Goal: Task Accomplishment & Management: Use online tool/utility

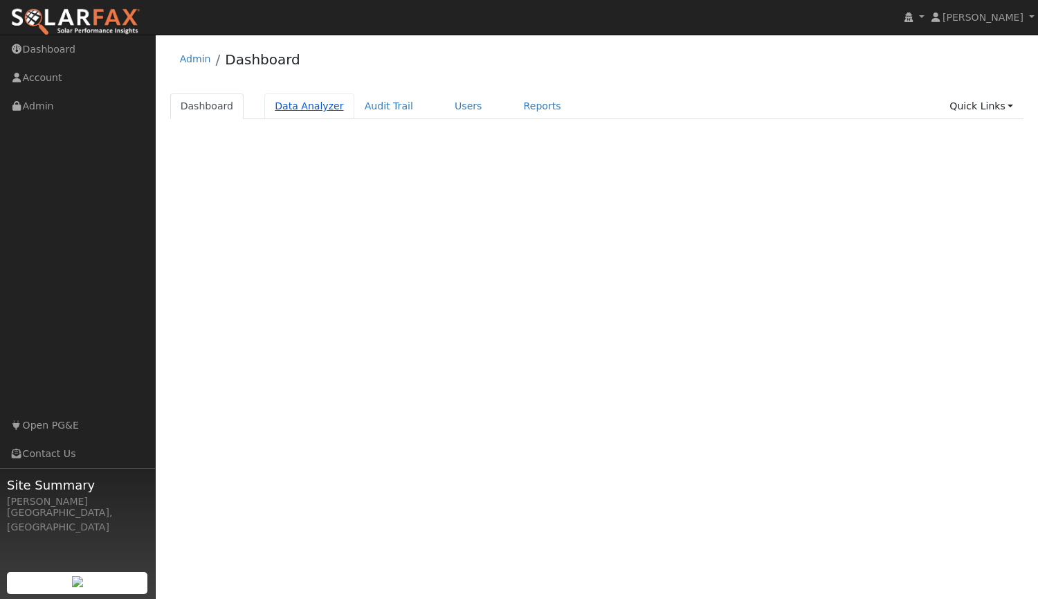
click at [288, 114] on link "Data Analyzer" at bounding box center [309, 106] width 90 height 26
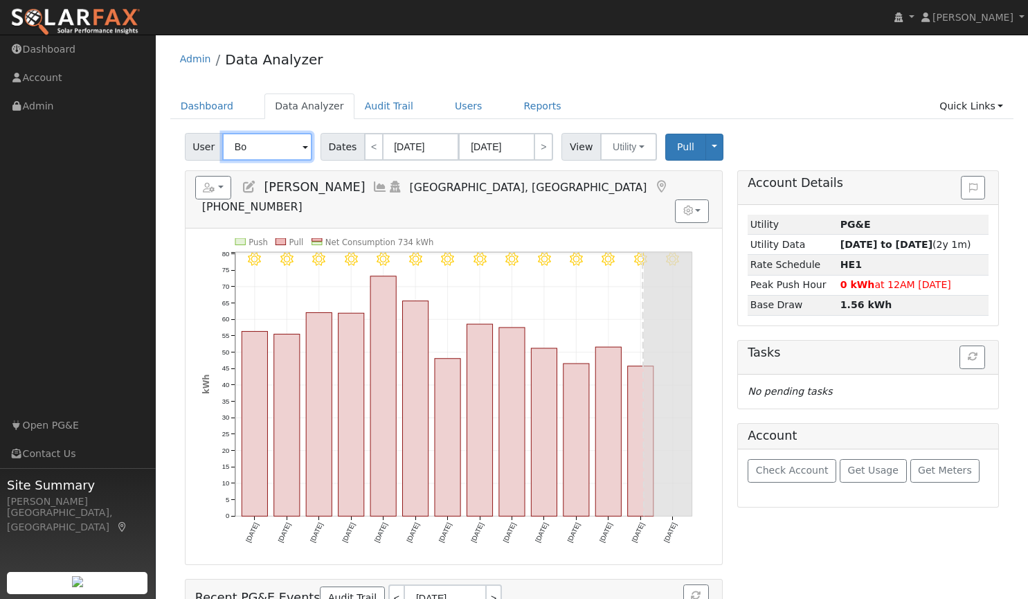
type input "B"
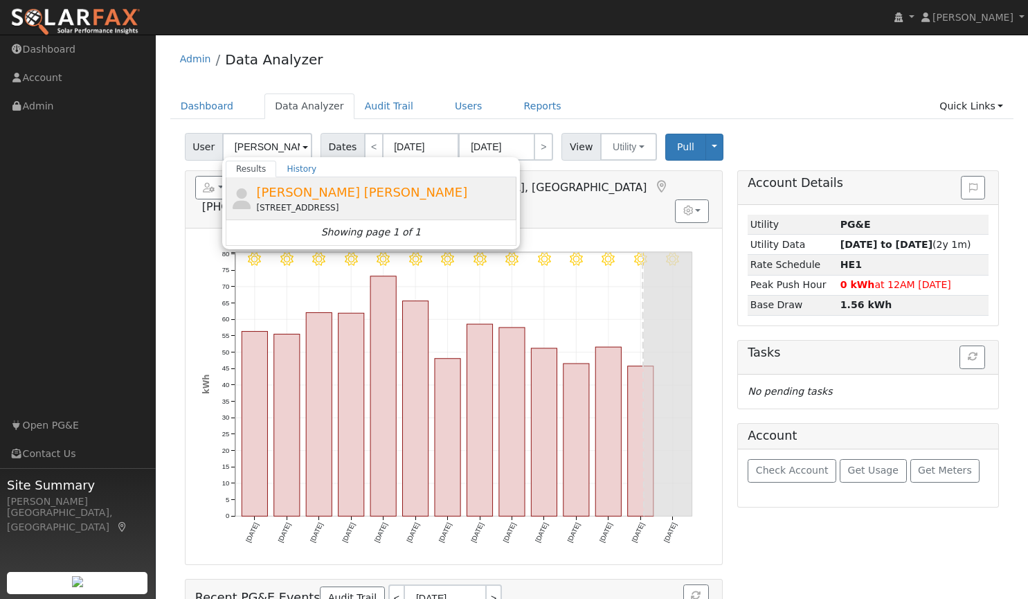
click at [314, 195] on span "[PERSON_NAME] [PERSON_NAME]" at bounding box center [361, 192] width 211 height 15
type input "[PERSON_NAME] [PERSON_NAME]"
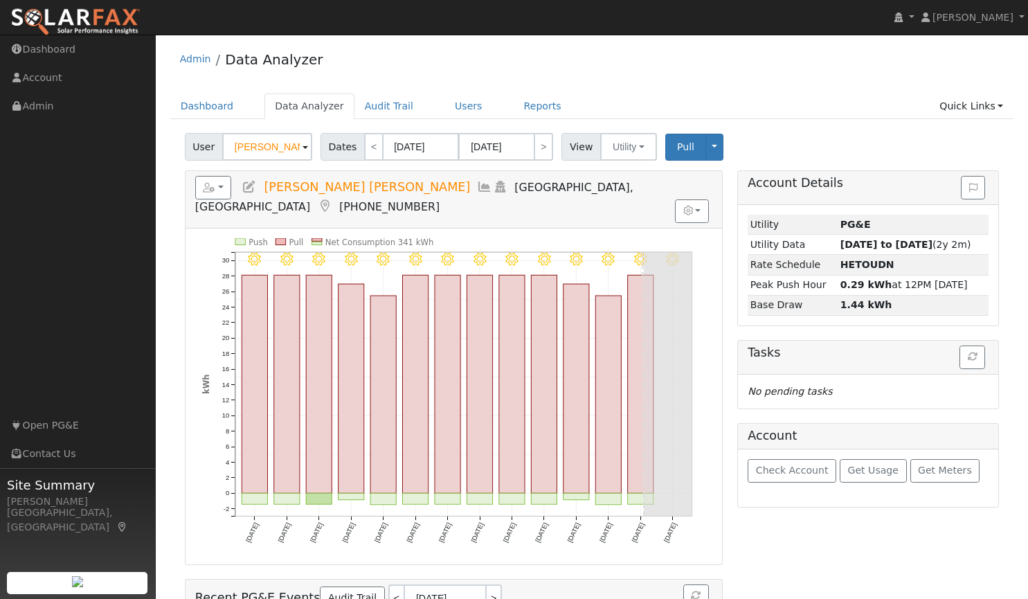
click at [800, 111] on ul "Dashboard Data Analyzer Audit Trail Users Reports Quick Links Quick Add Quick C…" at bounding box center [592, 106] width 844 height 26
click at [225, 190] on button "button" at bounding box center [213, 188] width 37 height 24
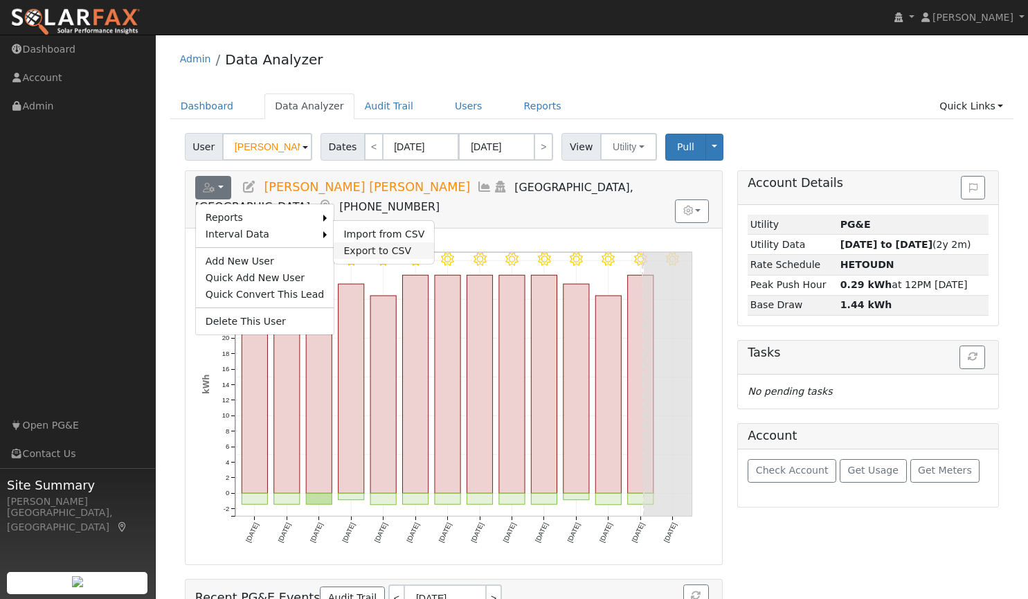
click at [352, 253] on link "Export to CSV" at bounding box center [384, 250] width 100 height 17
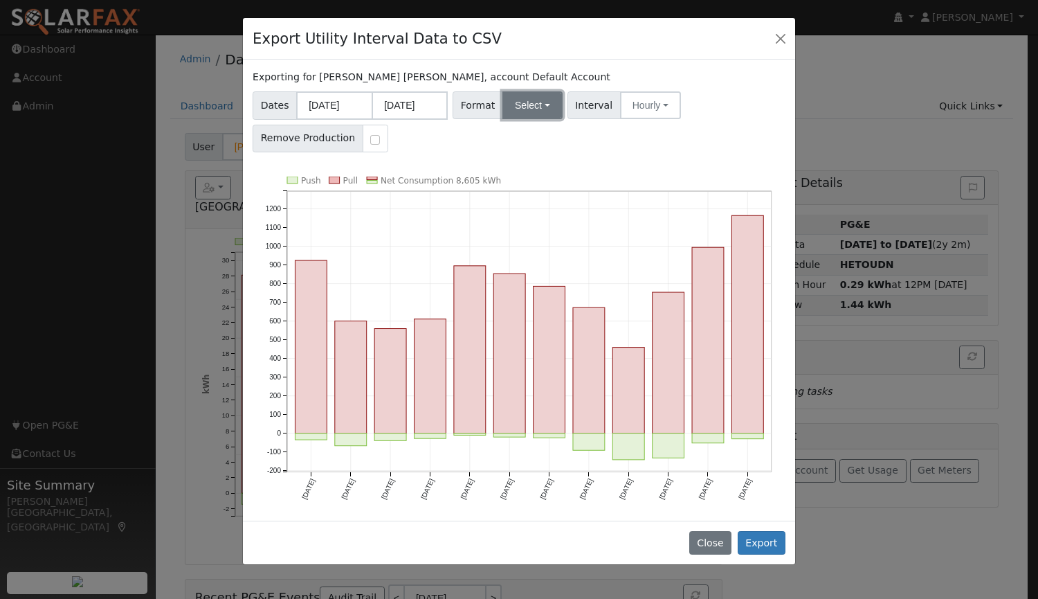
click at [511, 114] on button "Select" at bounding box center [533, 105] width 60 height 28
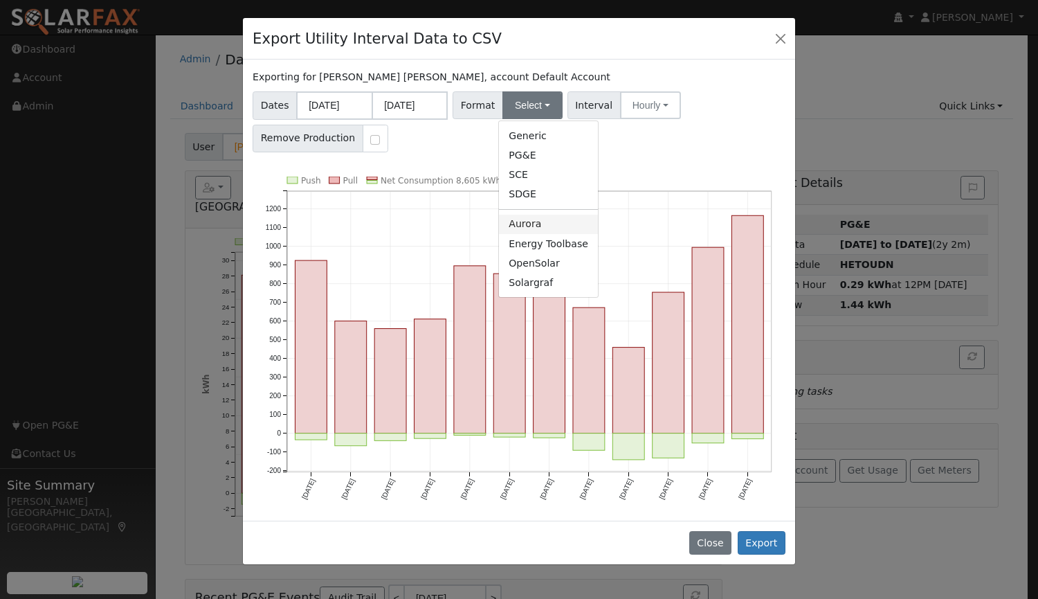
click at [529, 225] on link "Aurora" at bounding box center [548, 224] width 99 height 19
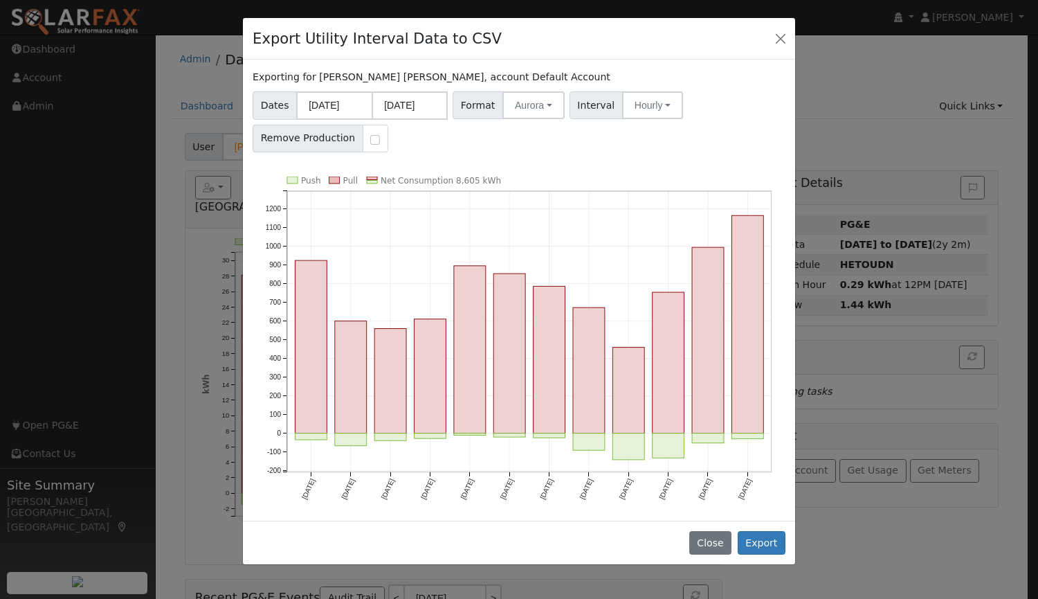
click at [640, 91] on div "Dates 08/01/2024 07/31/2025 Format Aurora Generic PG&E SCE SDGE Aurora Energy T…" at bounding box center [520, 120] width 538 height 66
click at [638, 111] on button "Hourly" at bounding box center [652, 105] width 61 height 28
click at [639, 143] on link "15 Minute" at bounding box center [666, 135] width 96 height 19
click at [759, 542] on button "Export" at bounding box center [762, 543] width 48 height 24
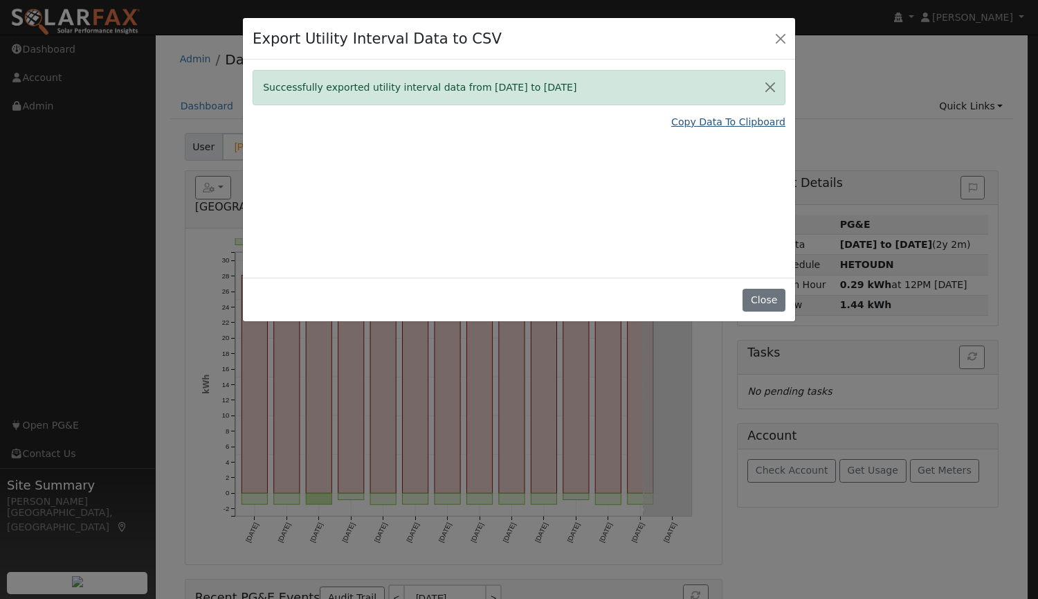
click at [728, 122] on link "Copy Data To Clipboard" at bounding box center [729, 122] width 114 height 15
click at [767, 295] on button "Close" at bounding box center [764, 301] width 42 height 24
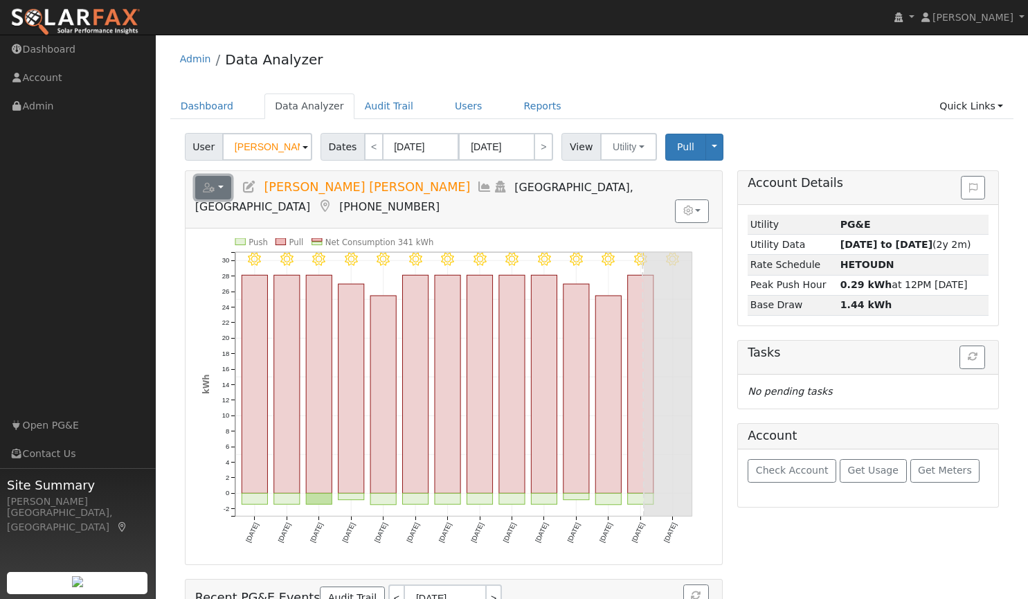
click at [209, 183] on icon "button" at bounding box center [209, 188] width 12 height 10
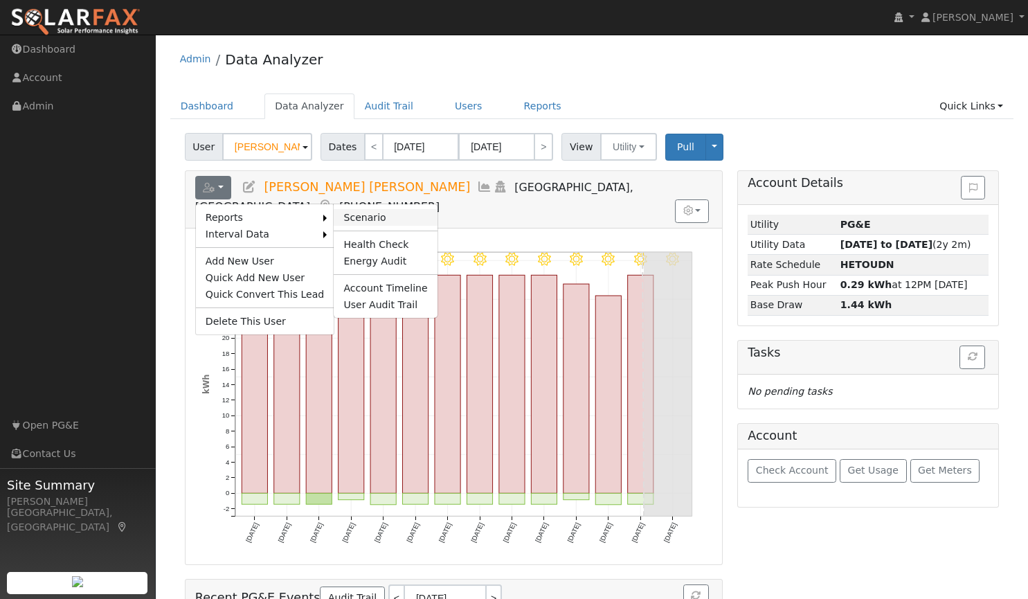
click at [361, 215] on link "Scenario" at bounding box center [385, 217] width 103 height 17
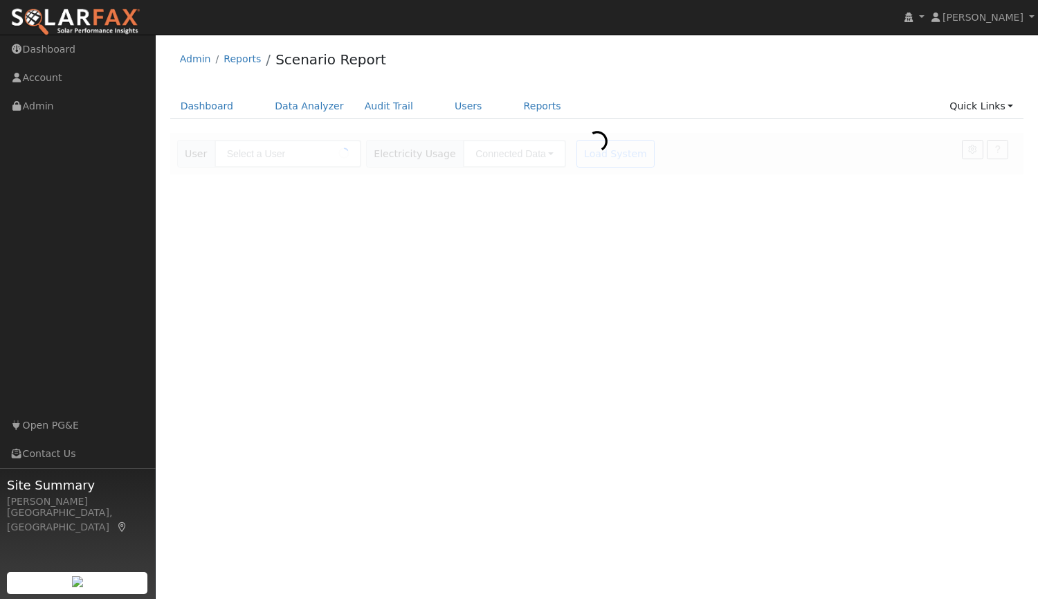
type input "[PERSON_NAME] [PERSON_NAME]"
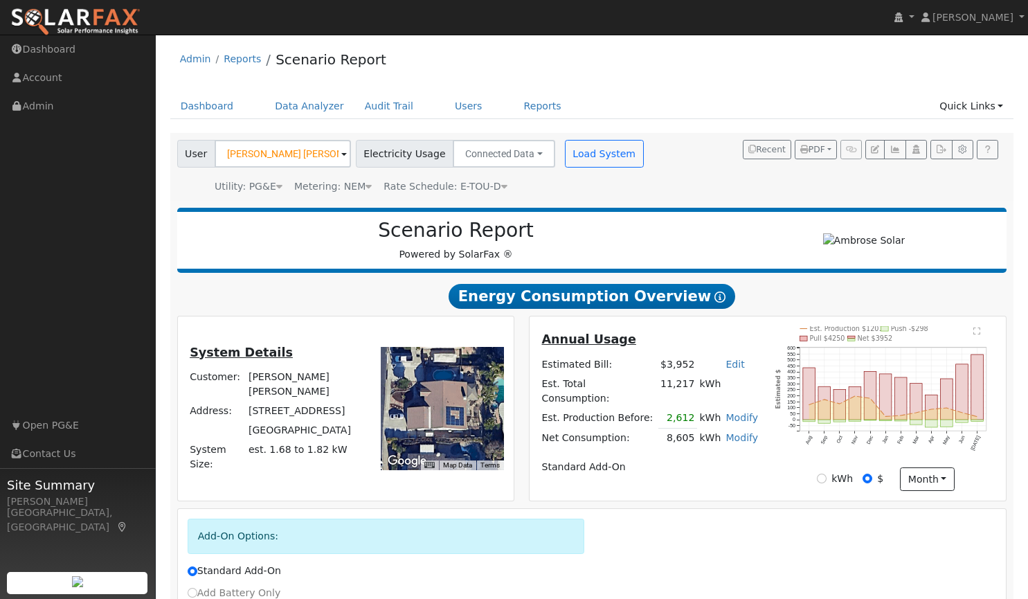
click at [82, 22] on img at bounding box center [75, 22] width 130 height 29
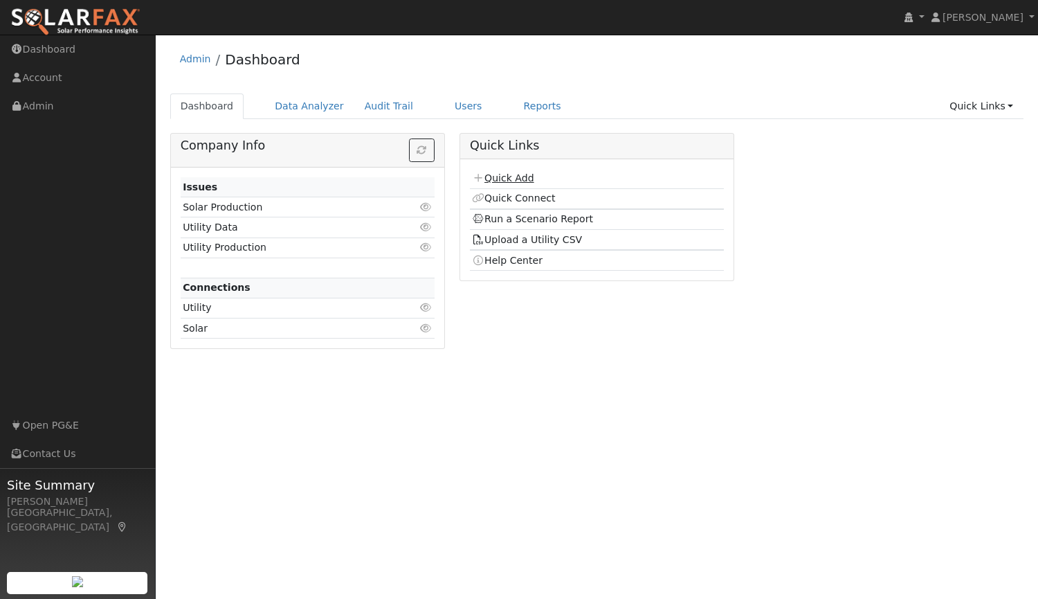
click at [503, 176] on link "Quick Add" at bounding box center [503, 177] width 62 height 11
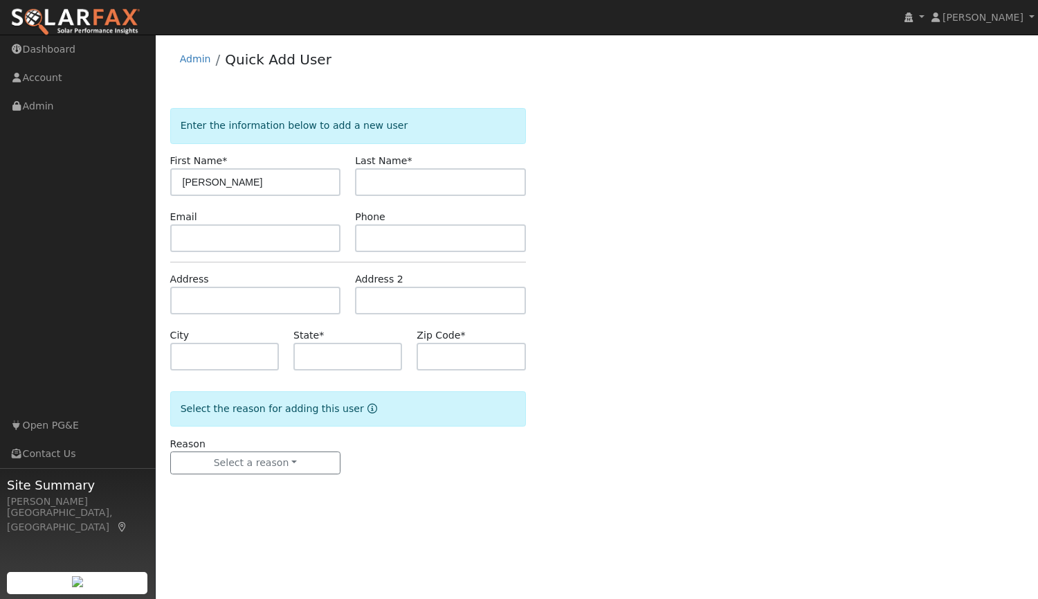
type input "[PERSON_NAME]"
click at [284, 242] on input "text" at bounding box center [255, 238] width 171 height 28
paste input "[EMAIL_ADDRESS][DOMAIN_NAME]"
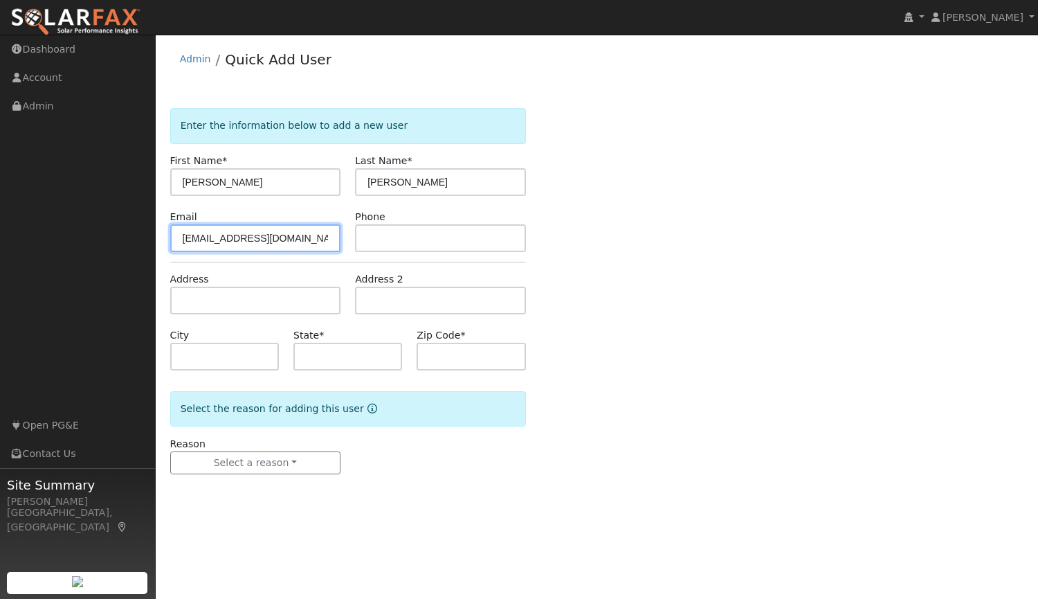
type input "Millerlab51@gmail.com"
click at [378, 243] on input "text" at bounding box center [440, 238] width 171 height 28
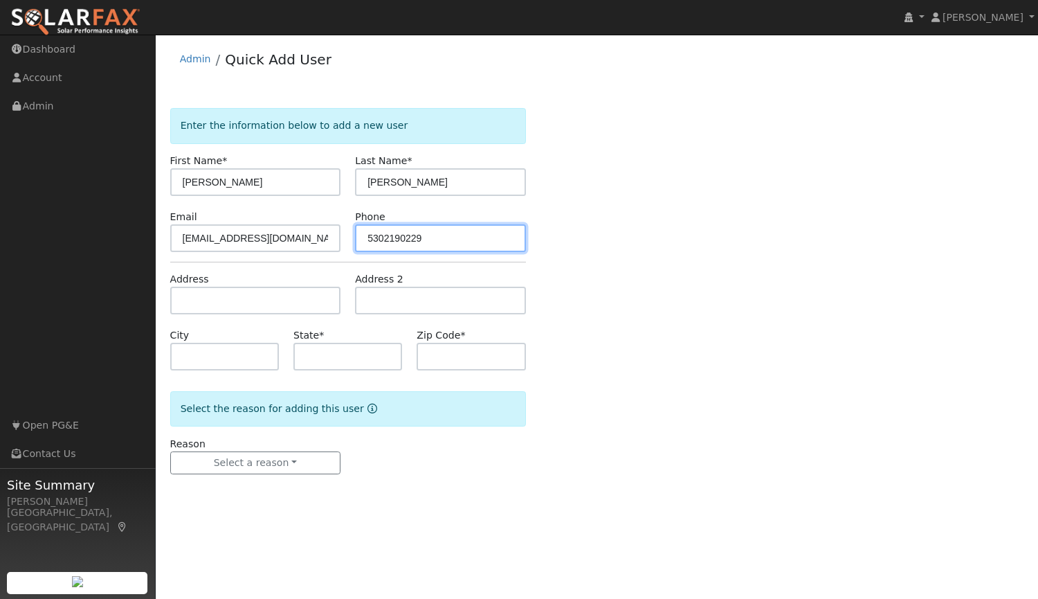
type input "5302190229"
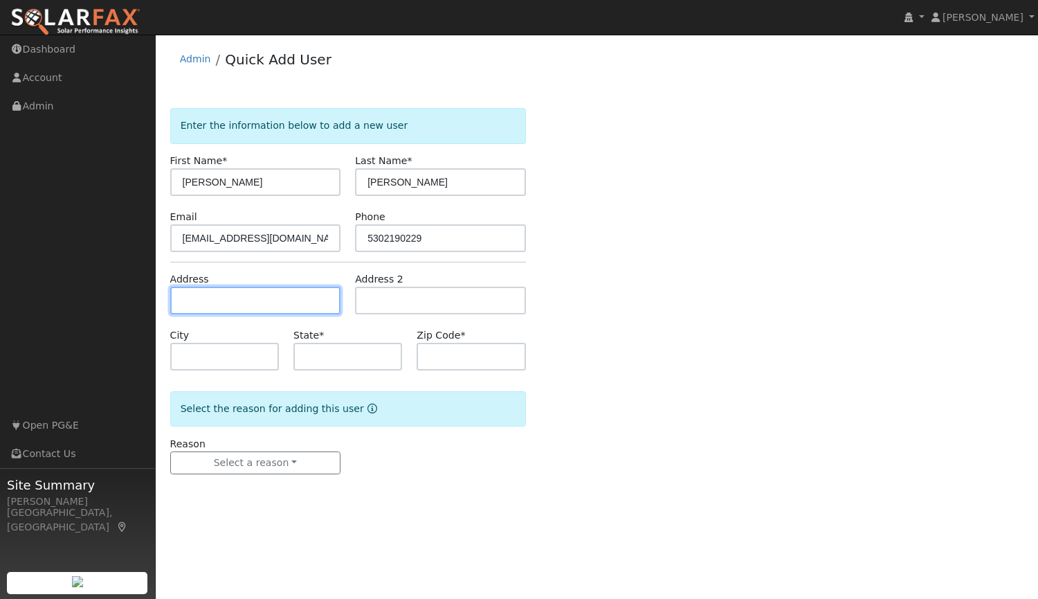
click at [274, 300] on input "text" at bounding box center [255, 301] width 171 height 28
click at [280, 294] on input "text" at bounding box center [255, 301] width 171 height 28
type input "2766 Blackburn Drive"
type input "Davis"
type input "CA"
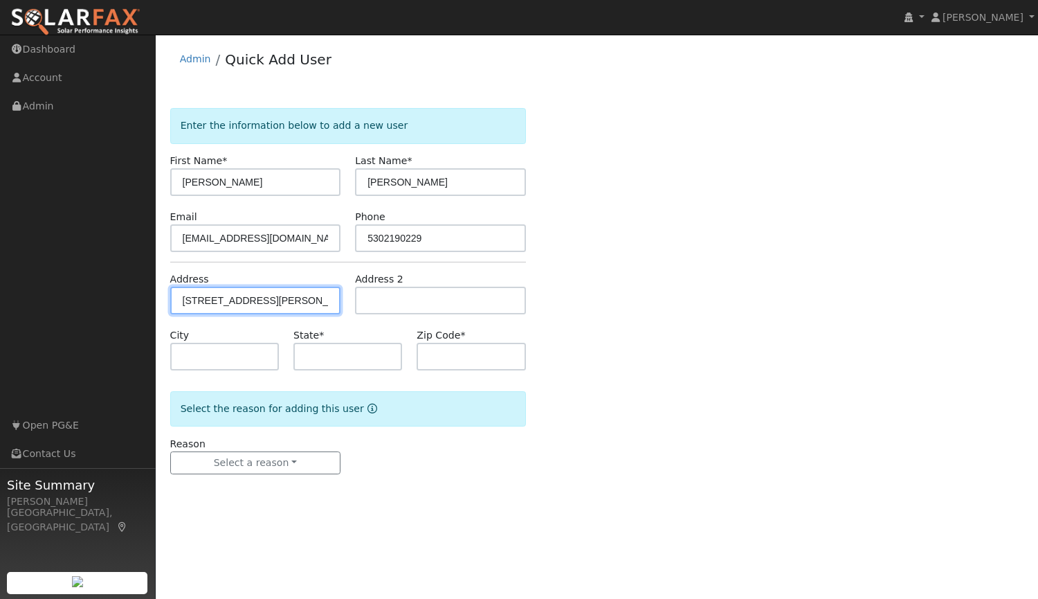
type input "95618"
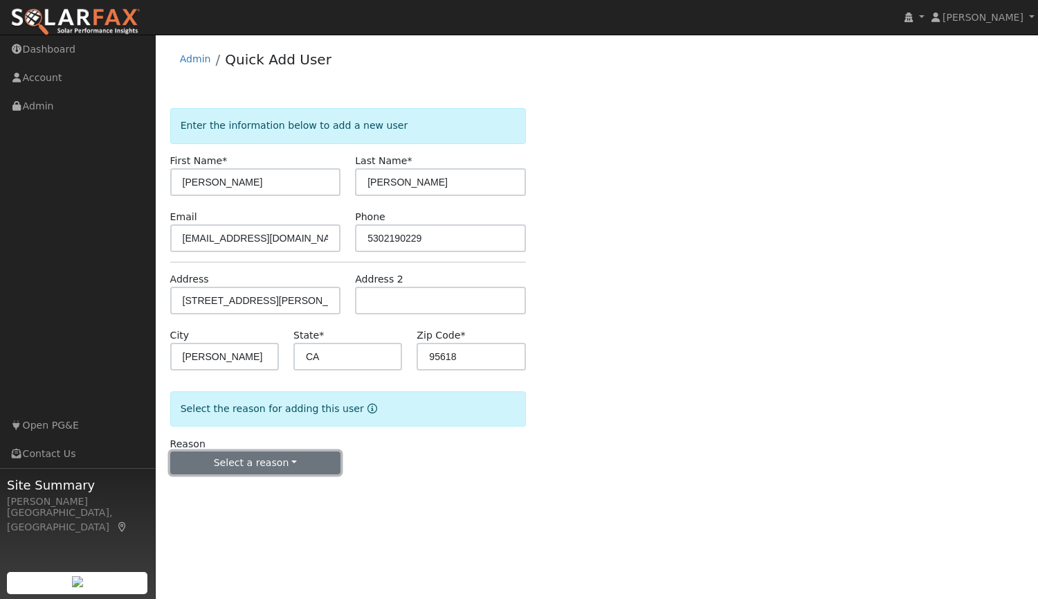
click at [221, 471] on button "Select a reason" at bounding box center [255, 463] width 171 height 24
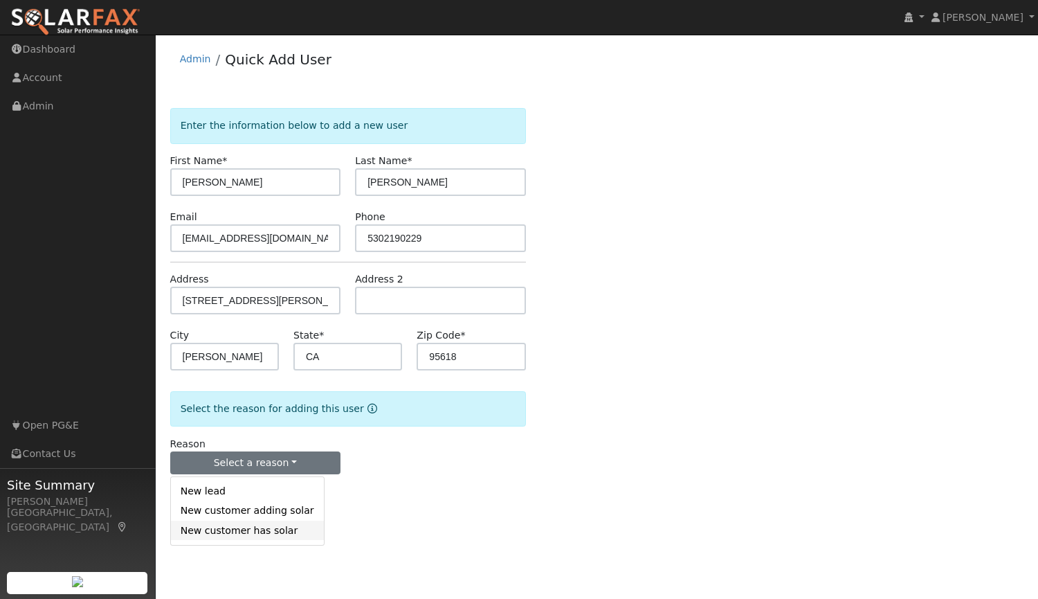
click at [227, 530] on link "New customer has solar" at bounding box center [247, 530] width 153 height 19
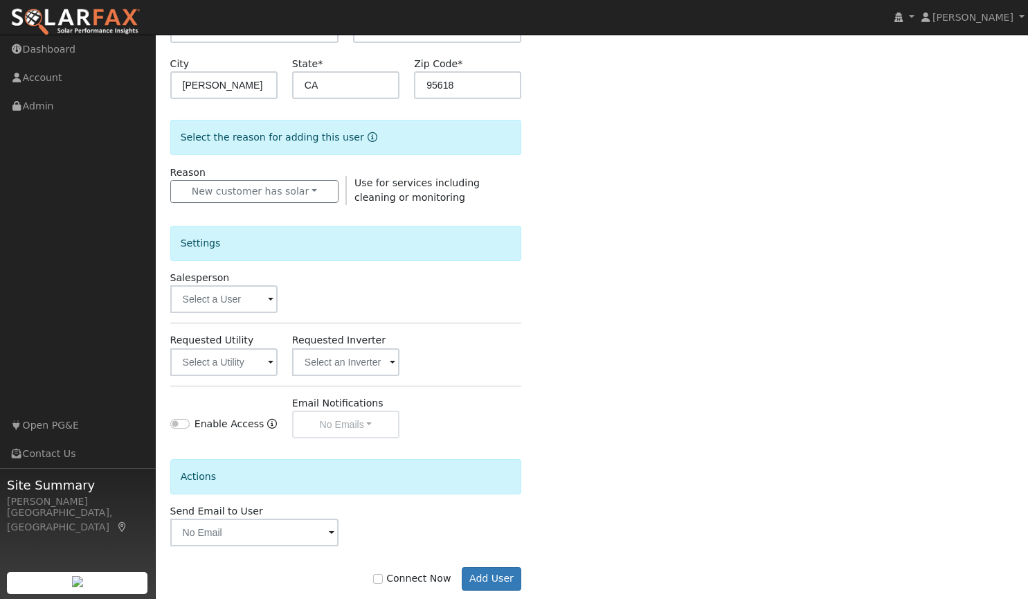
scroll to position [272, 0]
click at [242, 305] on input "text" at bounding box center [223, 299] width 107 height 28
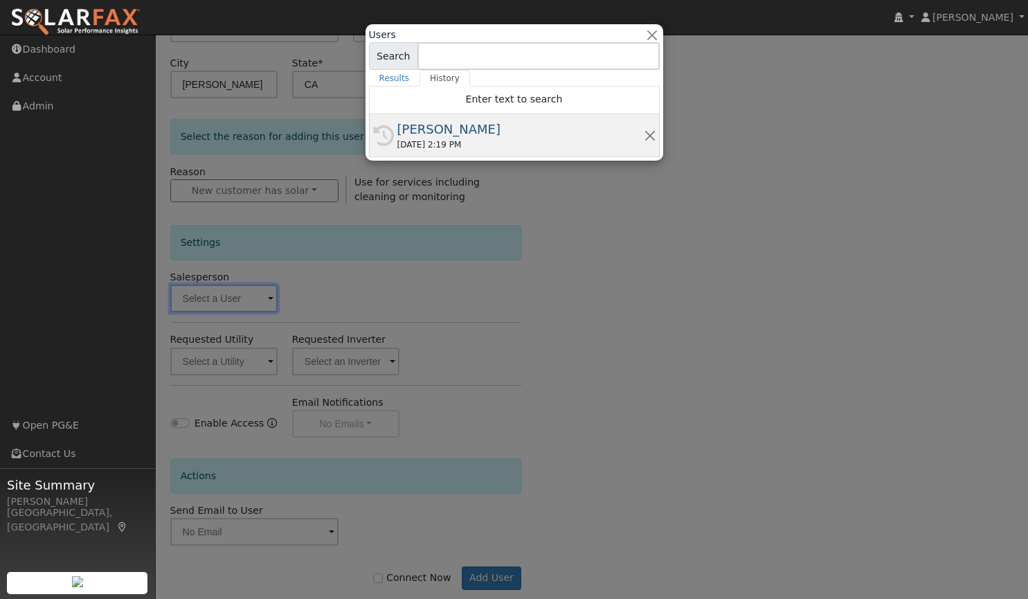
click at [438, 118] on div "History Tim Tedder 08/19/2025 2:19 PM" at bounding box center [514, 135] width 291 height 43
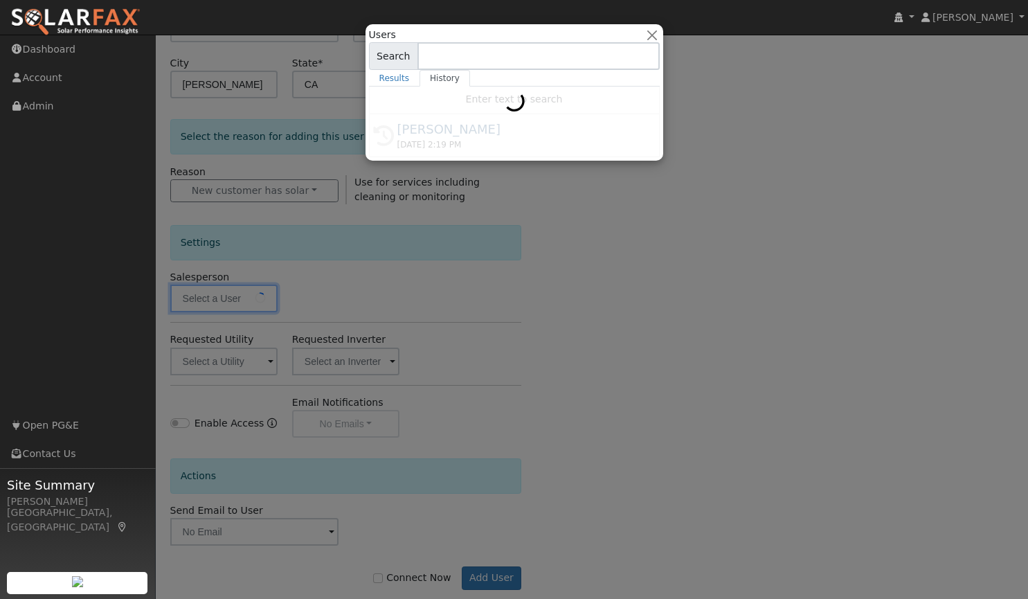
type input "[PERSON_NAME]"
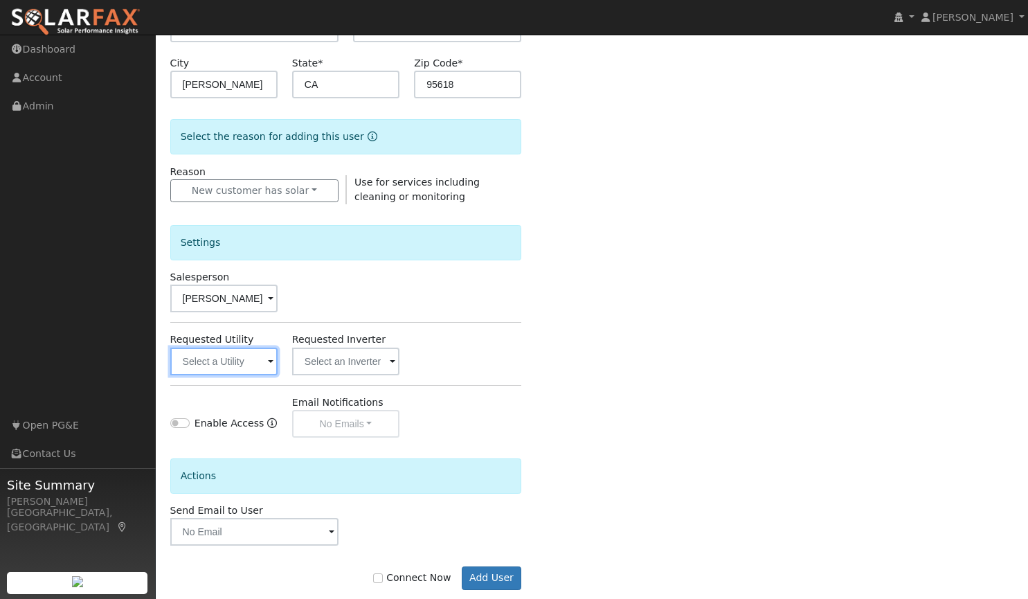
click at [222, 359] on input "text" at bounding box center [223, 362] width 107 height 28
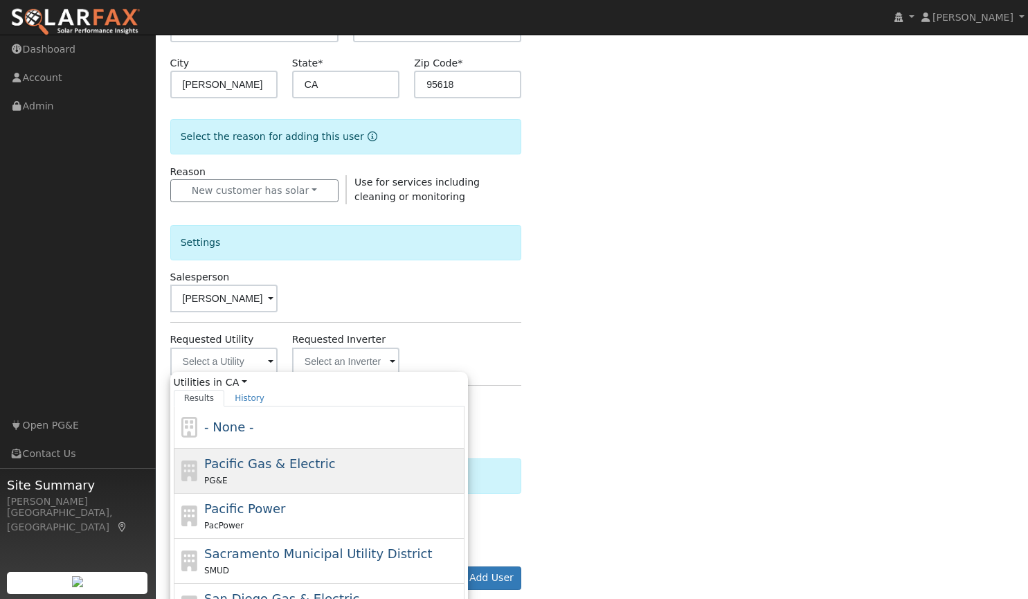
click at [244, 458] on span "Pacific Gas & Electric" at bounding box center [269, 463] width 131 height 15
type input "Pacific Gas & Electric"
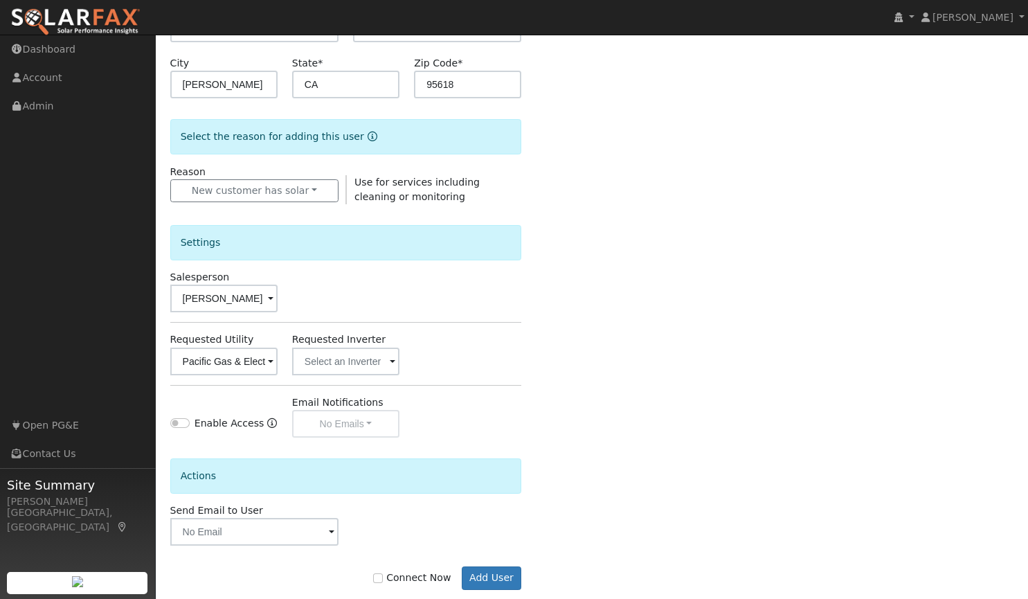
scroll to position [298, 0]
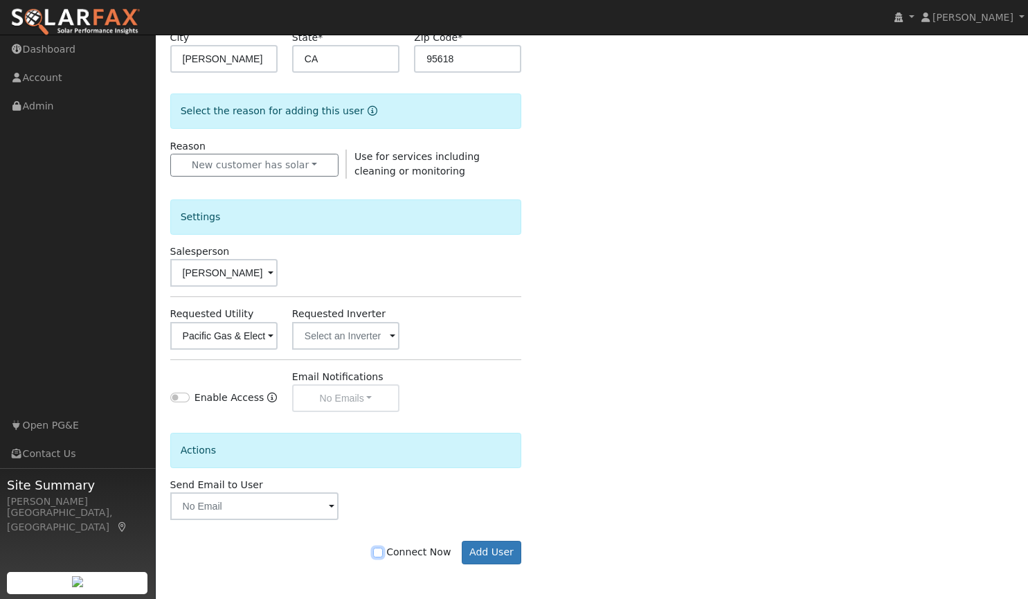
click at [383, 555] on input "Connect Now" at bounding box center [378, 553] width 10 height 10
checkbox input "true"
click at [480, 554] on button "Add User" at bounding box center [492, 553] width 60 height 24
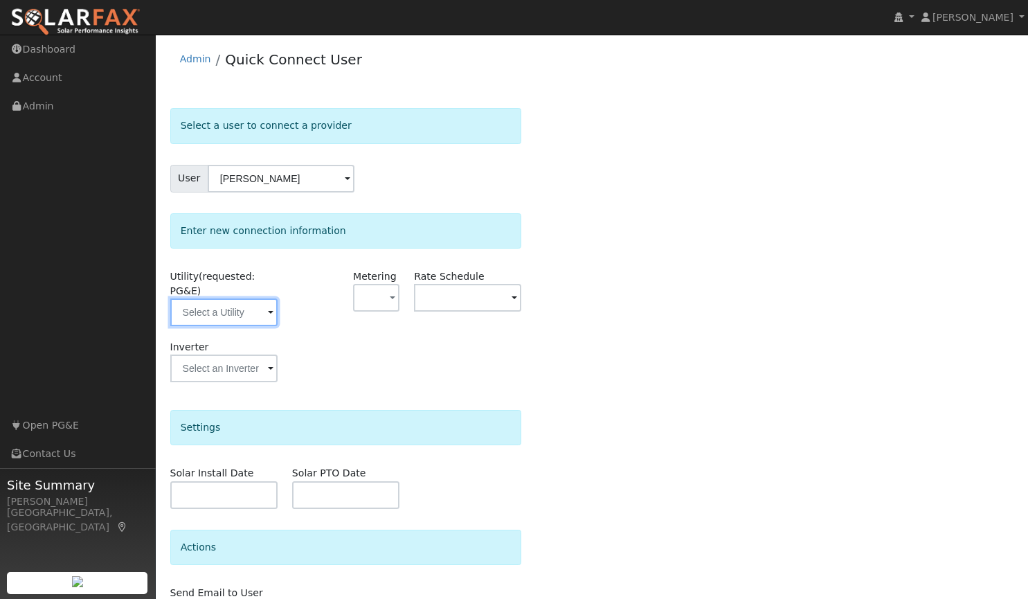
click at [222, 298] on input "text" at bounding box center [223, 312] width 107 height 28
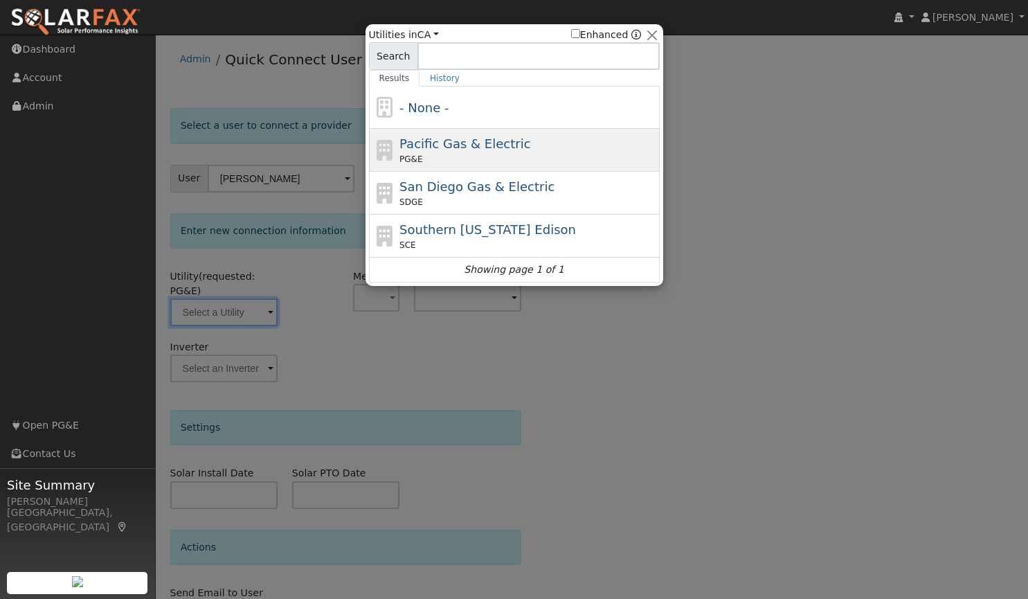
click at [435, 147] on span "Pacific Gas & Electric" at bounding box center [464, 143] width 131 height 15
type input "PG&E"
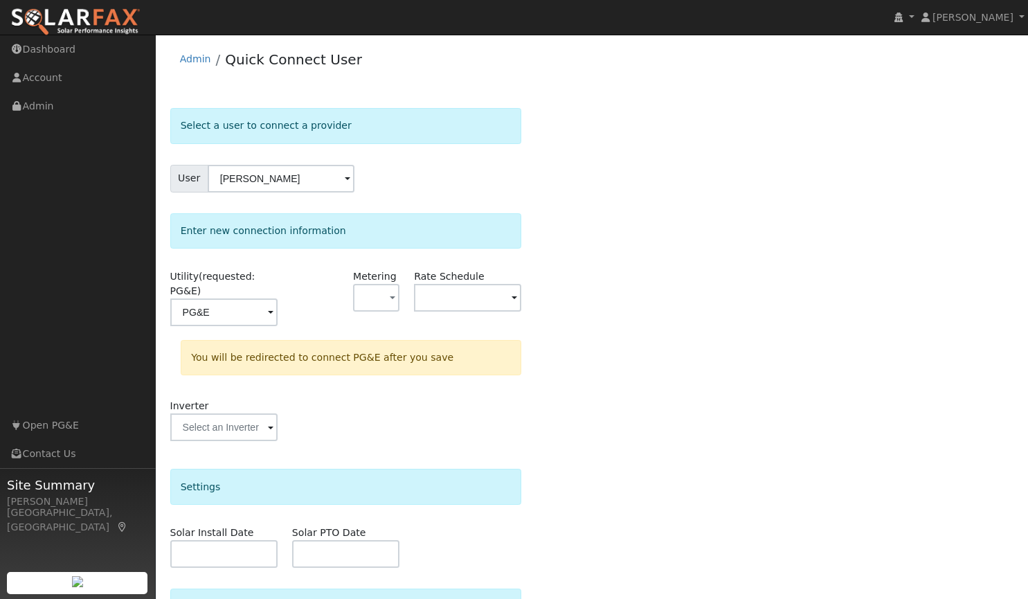
scroll to position [132, 0]
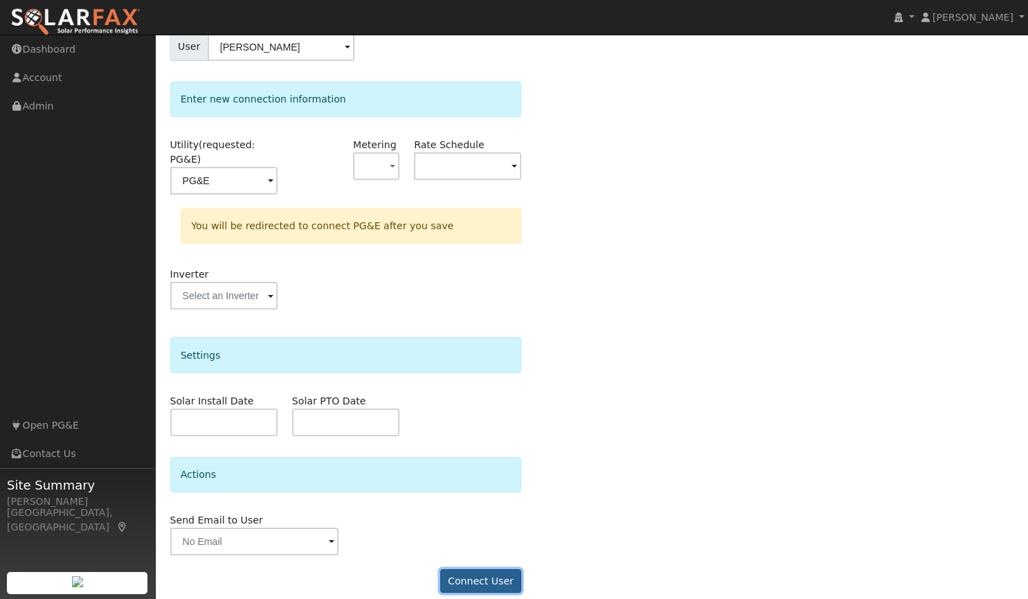
click at [460, 569] on button "Connect User" at bounding box center [481, 581] width 82 height 24
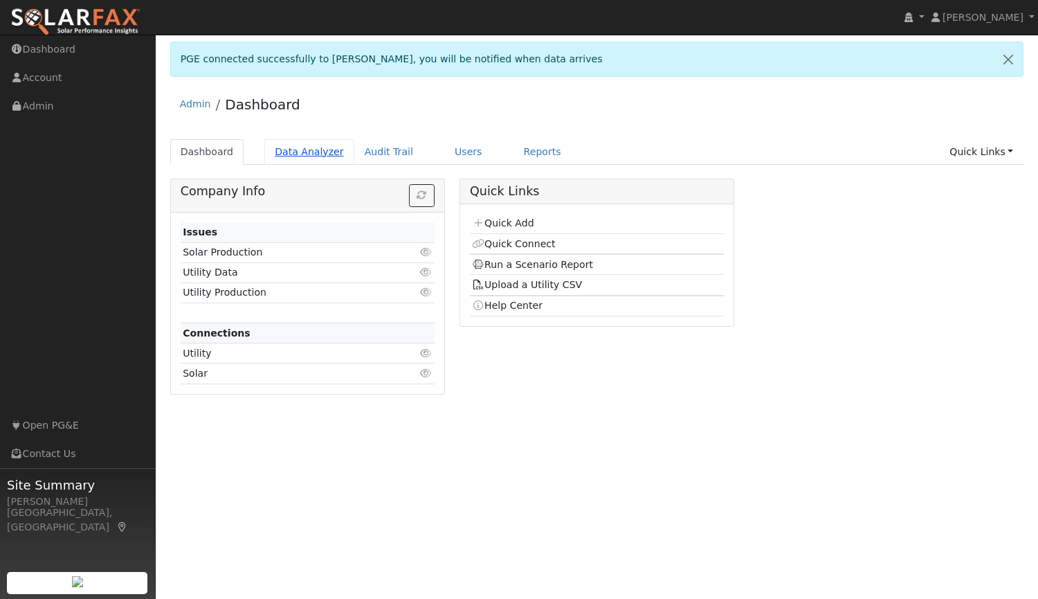
click at [303, 159] on link "Data Analyzer" at bounding box center [309, 152] width 90 height 26
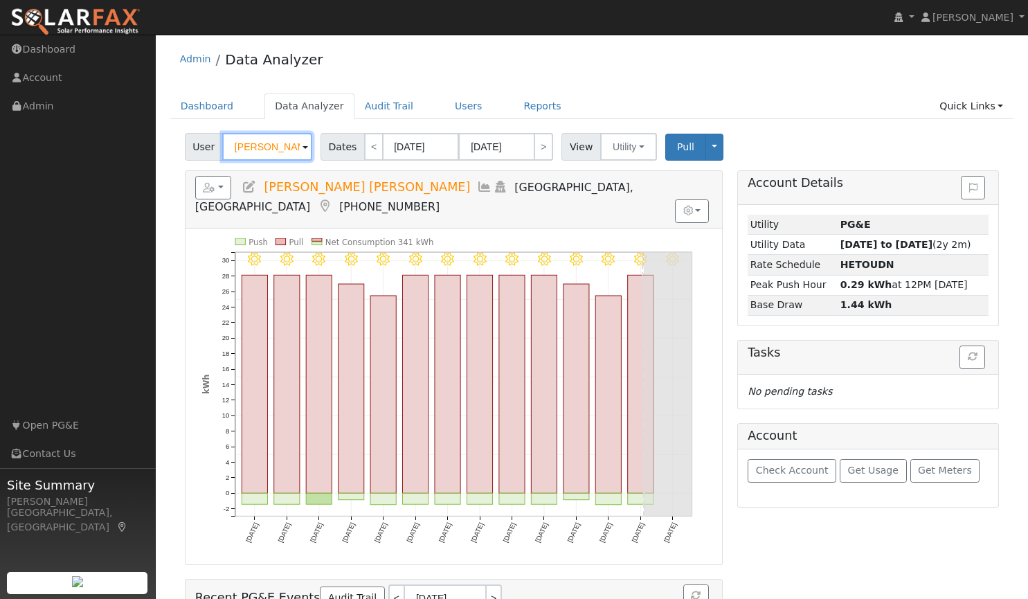
click at [288, 156] on input "[PERSON_NAME] [PERSON_NAME]" at bounding box center [267, 147] width 90 height 28
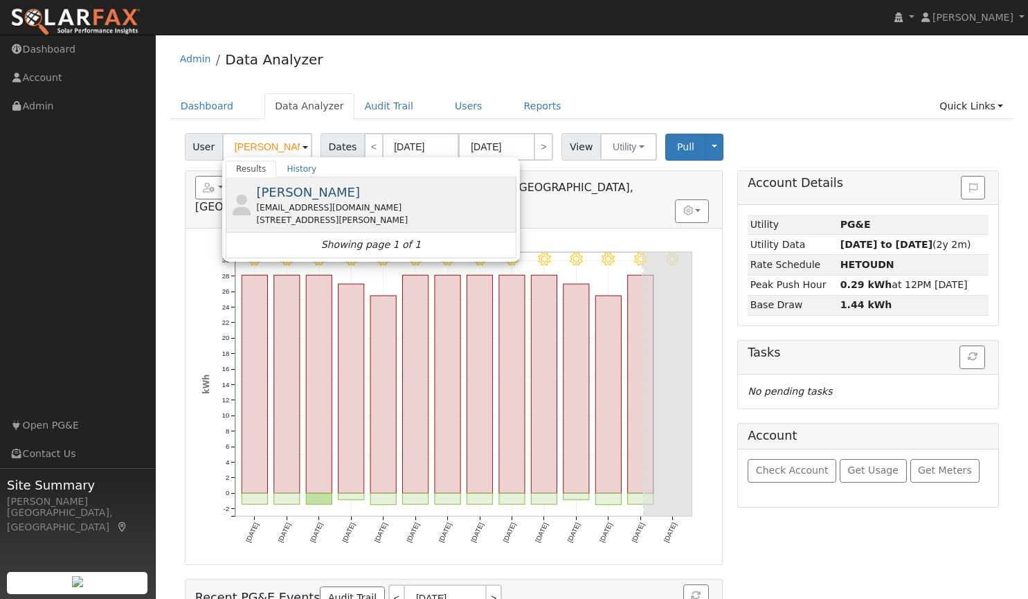
click at [284, 186] on span "Lee Miller" at bounding box center [308, 192] width 104 height 15
type input "Lee Miller"
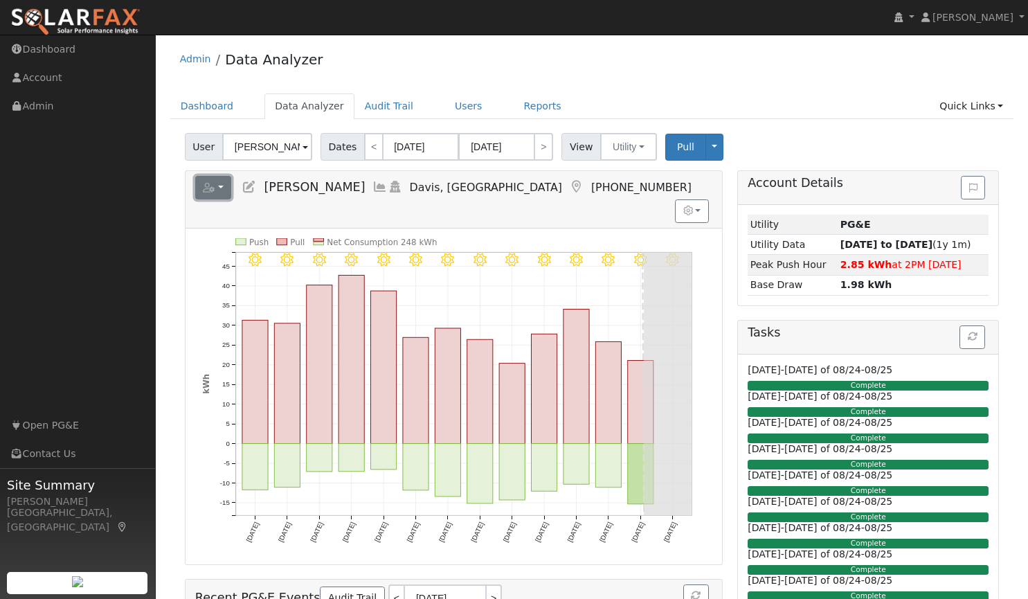
click at [218, 192] on button "button" at bounding box center [213, 188] width 37 height 24
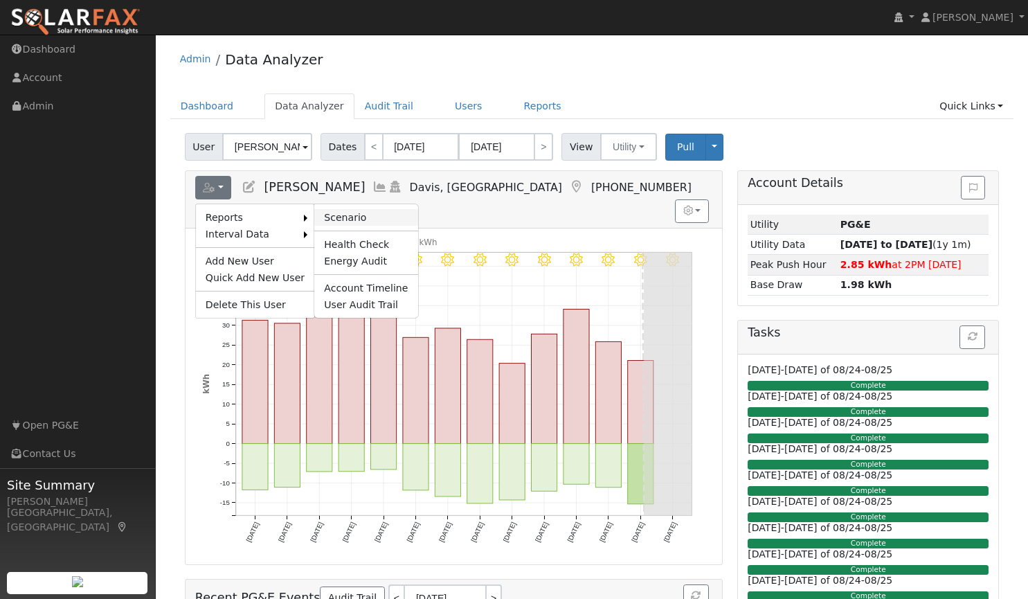
click at [327, 210] on link "Scenario" at bounding box center [365, 217] width 103 height 17
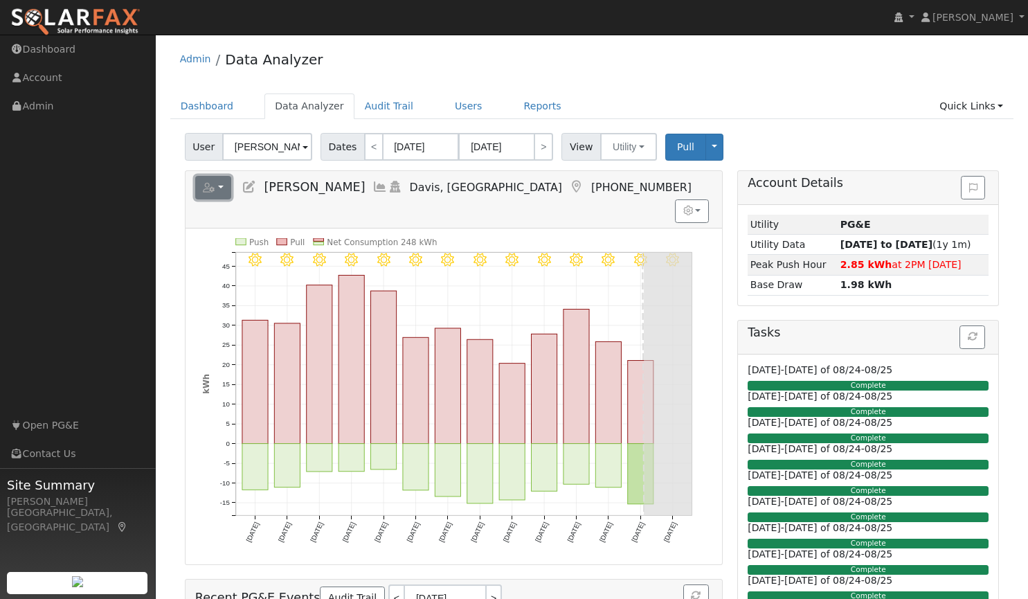
click at [221, 184] on button "button" at bounding box center [213, 188] width 37 height 24
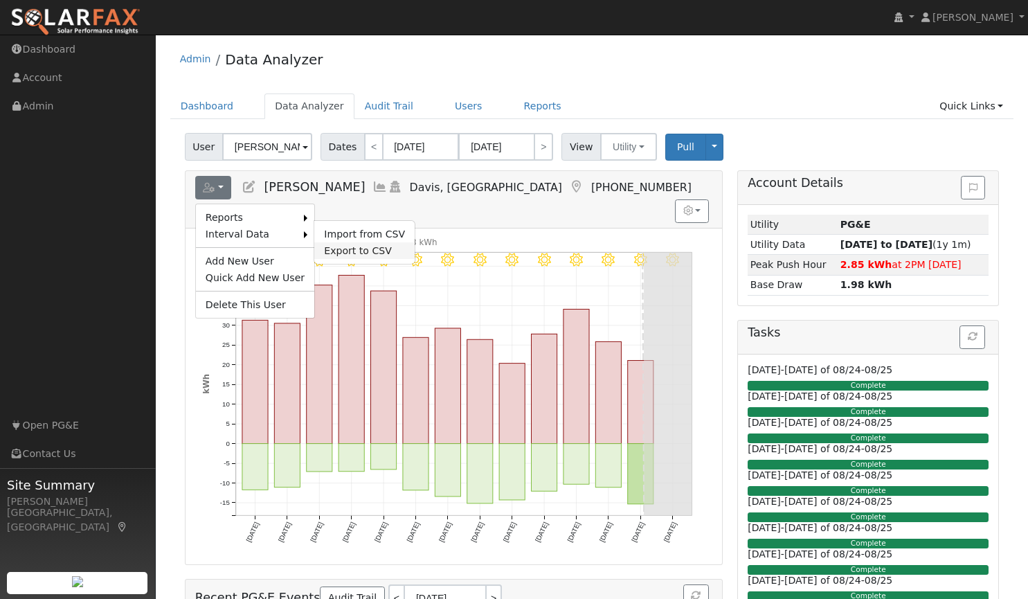
click at [336, 248] on link "Export to CSV" at bounding box center [364, 250] width 100 height 17
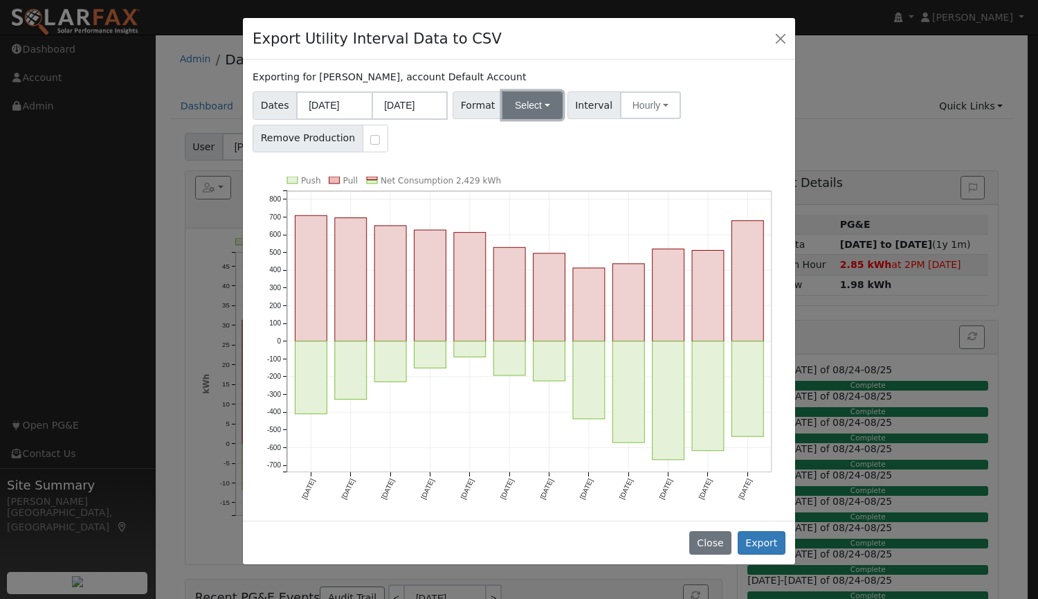
click at [522, 103] on button "Select" at bounding box center [533, 105] width 60 height 28
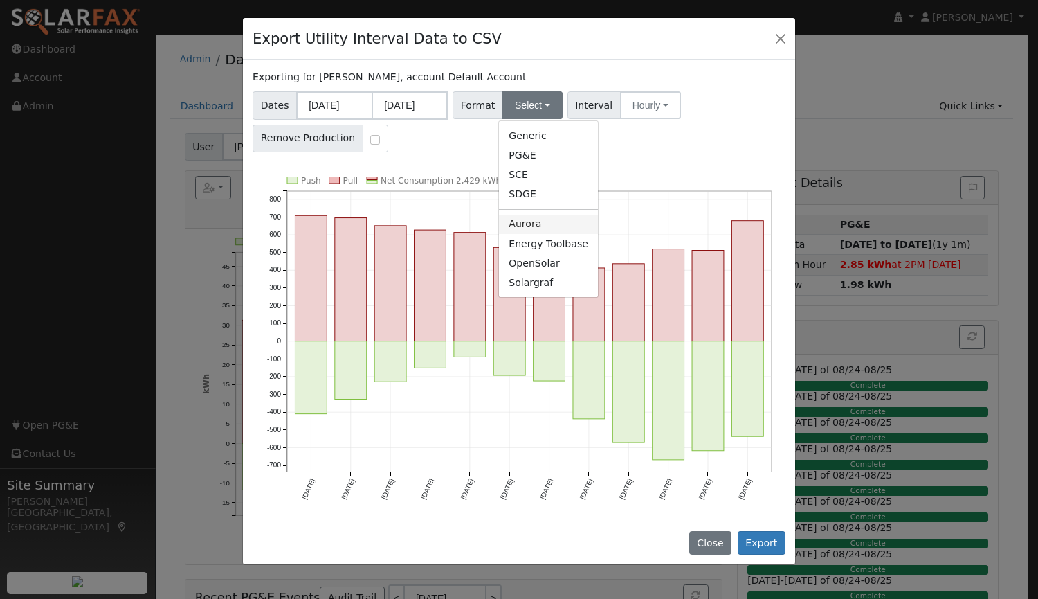
click at [537, 219] on link "Aurora" at bounding box center [548, 224] width 99 height 19
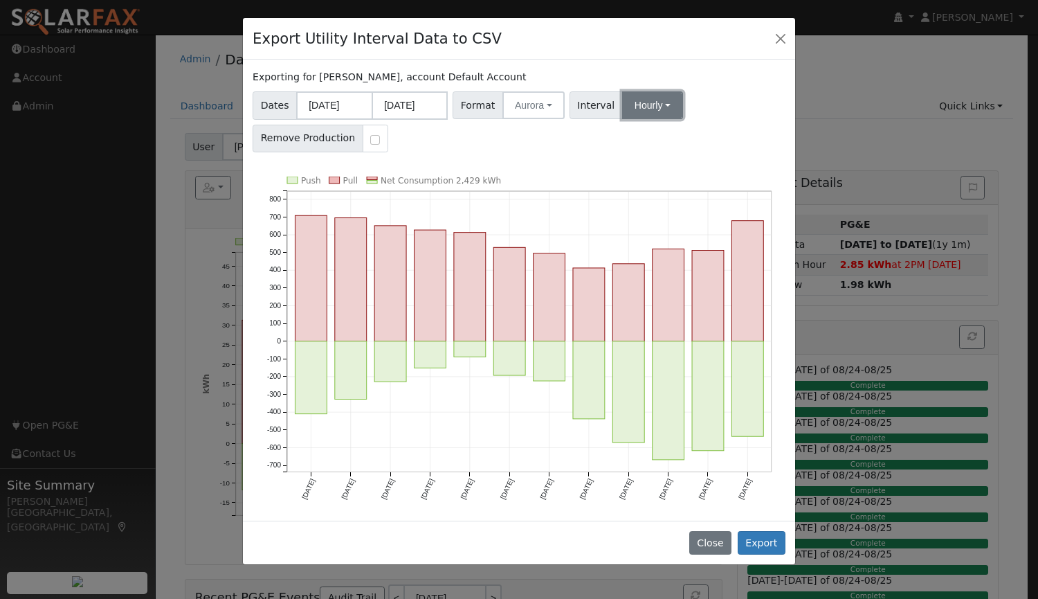
click at [622, 110] on button "Hourly" at bounding box center [652, 105] width 61 height 28
click at [638, 144] on link "15 Minute" at bounding box center [666, 135] width 96 height 19
click at [761, 534] on button "Export" at bounding box center [762, 543] width 48 height 24
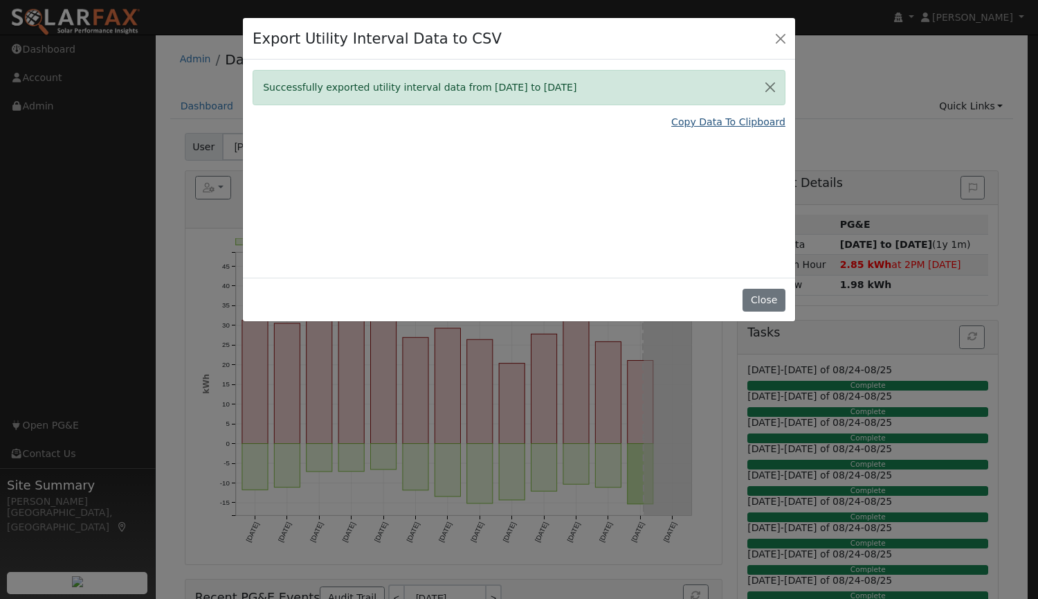
click at [697, 125] on link "Copy Data To Clipboard" at bounding box center [729, 122] width 114 height 15
click at [782, 35] on button "Close" at bounding box center [780, 37] width 19 height 19
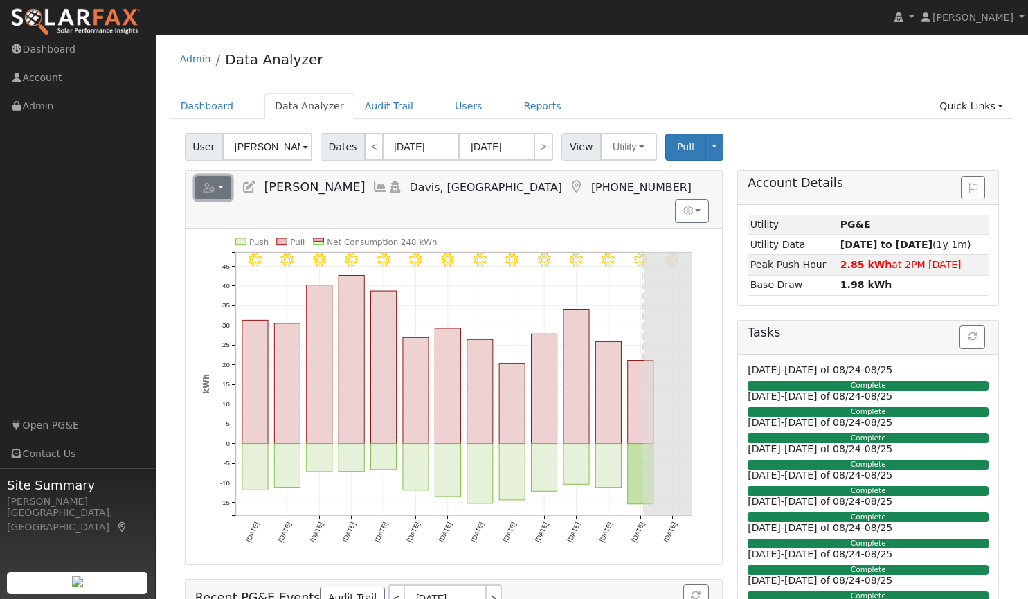
click at [212, 188] on icon "button" at bounding box center [209, 188] width 12 height 10
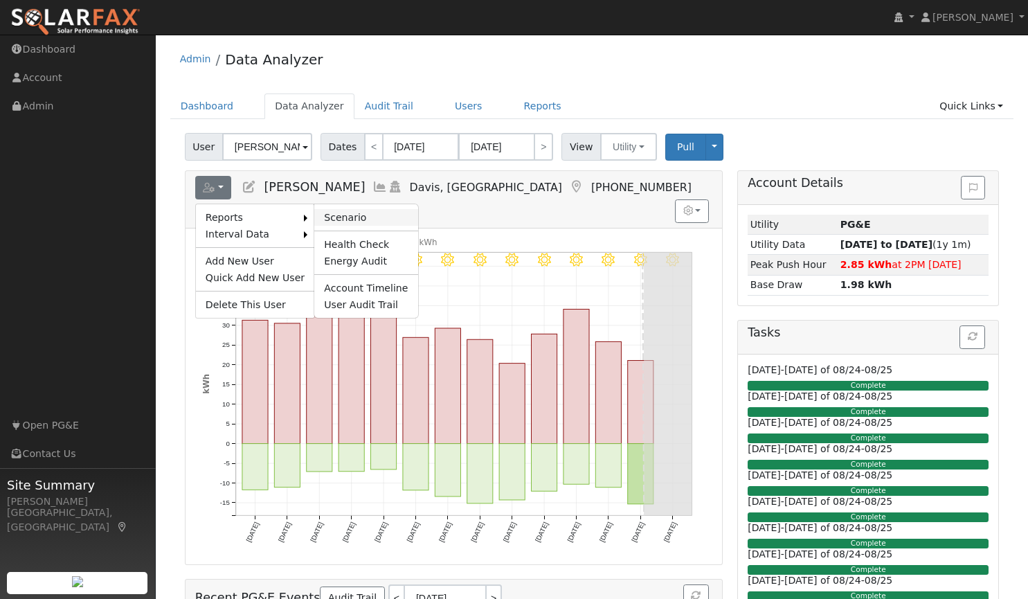
click at [341, 209] on link "Scenario" at bounding box center [365, 217] width 103 height 17
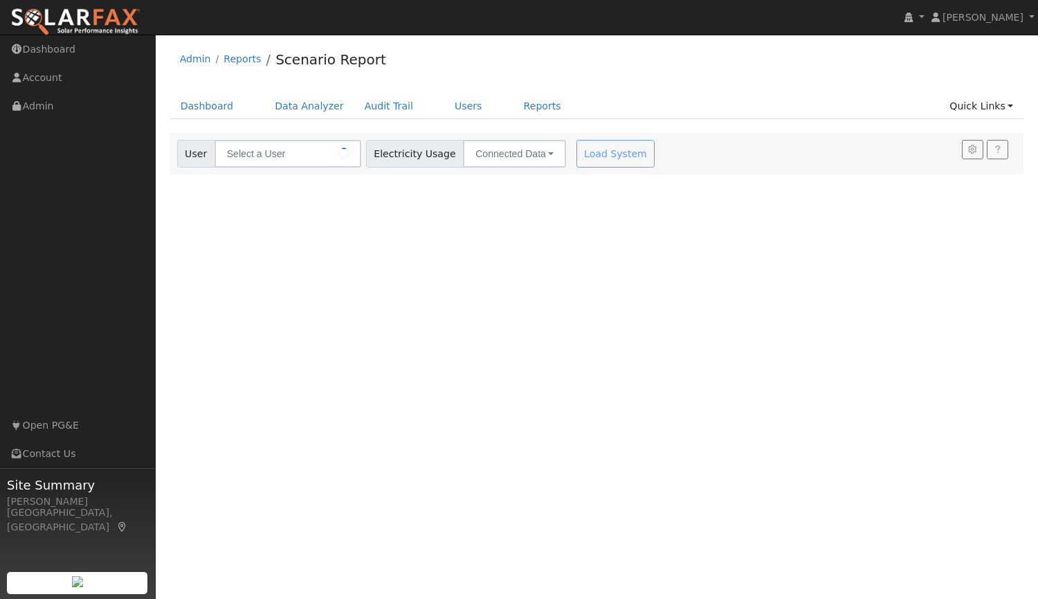
type input "[PERSON_NAME]"
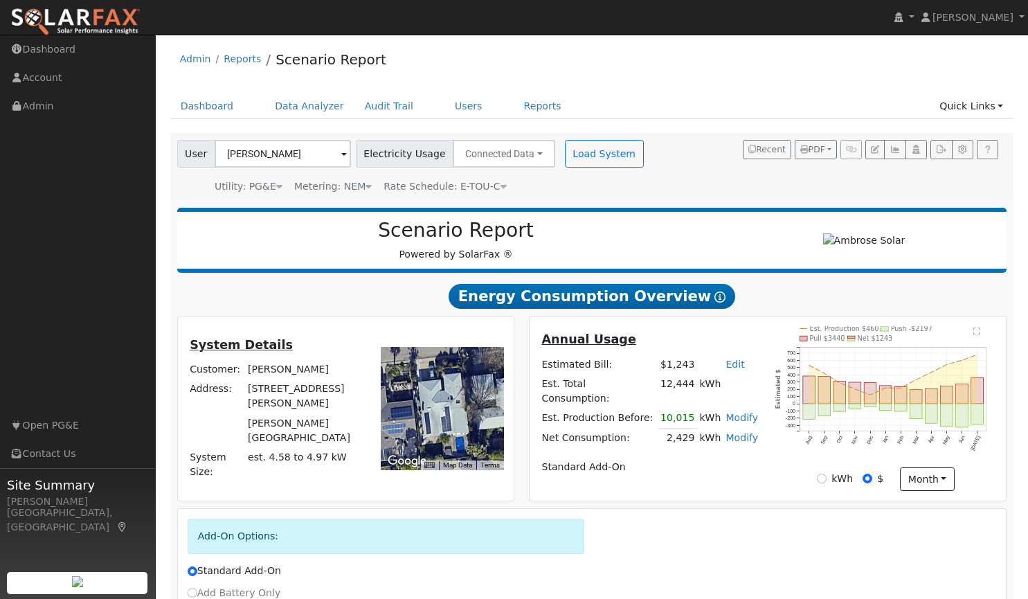
scroll to position [141, 0]
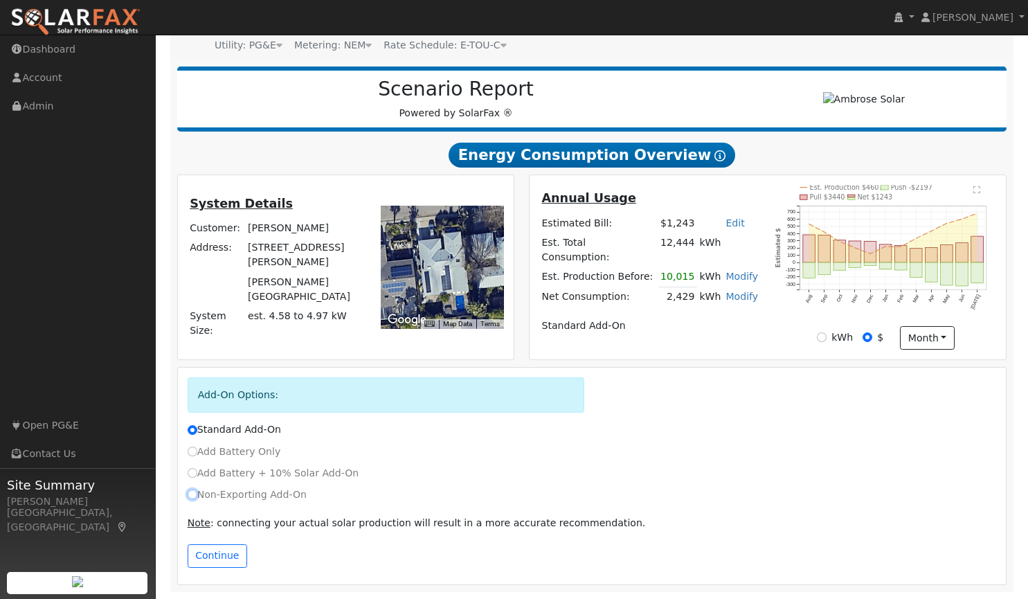
click at [190, 495] on input "Non-Exporting Add-On" at bounding box center [193, 494] width 10 height 10
radio input "true"
radio input "false"
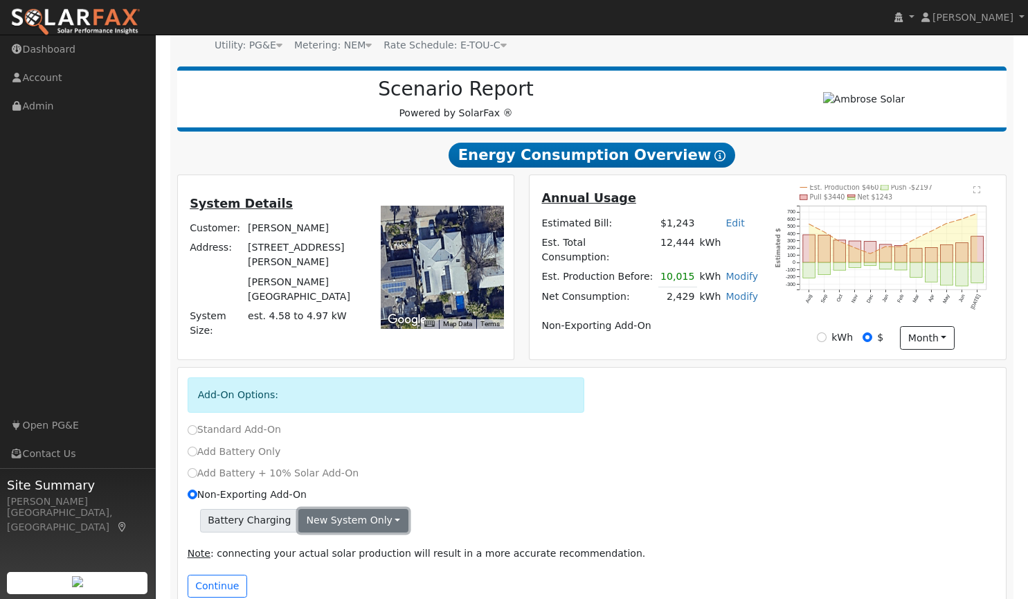
click at [318, 518] on button "New system only" at bounding box center [353, 521] width 110 height 24
click at [318, 574] on link "Both systems" at bounding box center [350, 568] width 103 height 19
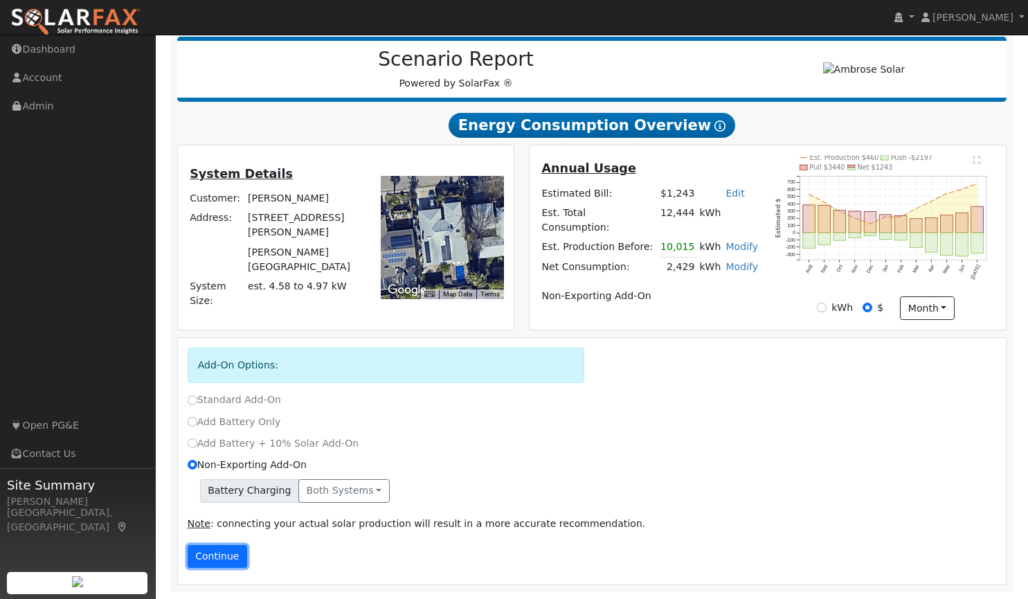
click at [234, 555] on button "Continue" at bounding box center [218, 557] width 60 height 24
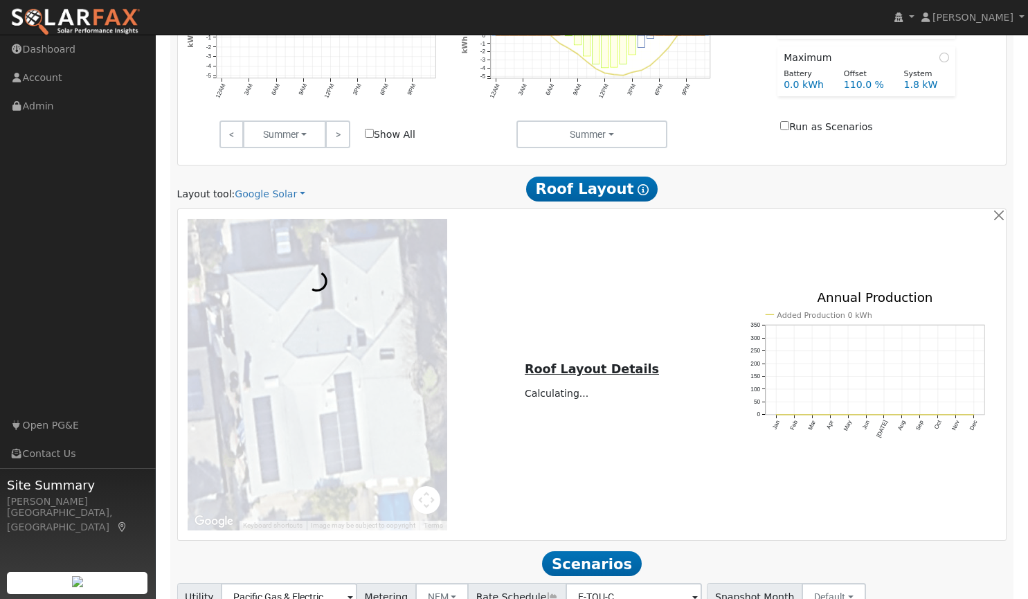
scroll to position [901, 0]
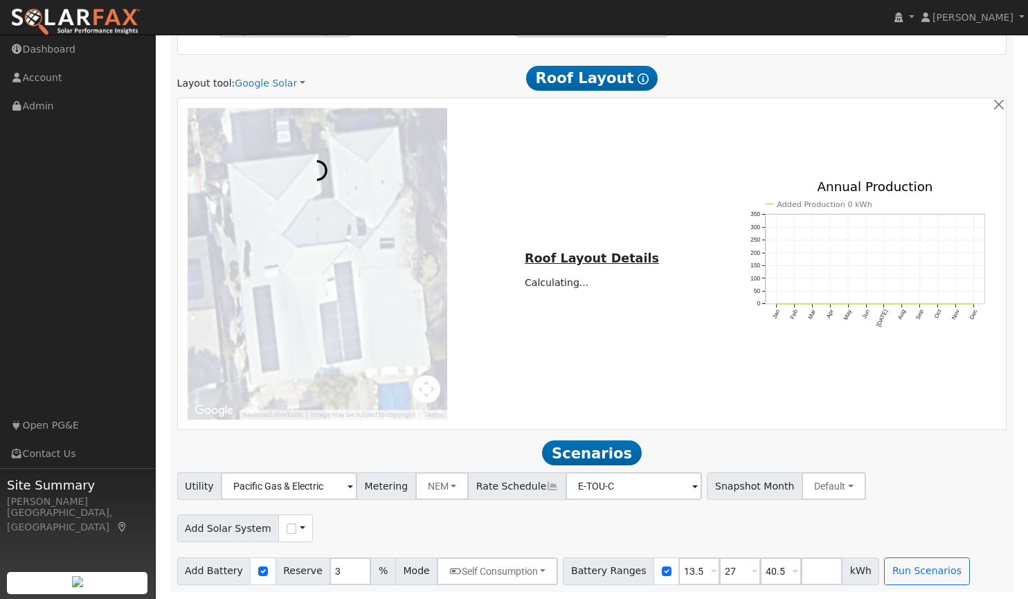
click at [285, 530] on div "Use CSV Data" at bounding box center [295, 528] width 35 height 28
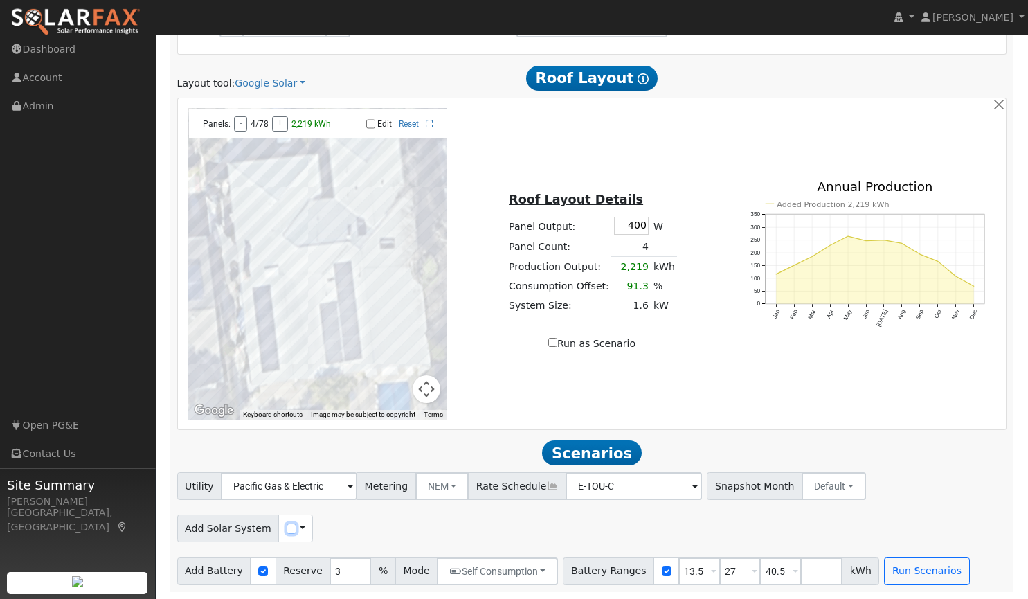
click at [287, 528] on input "checkbox" at bounding box center [292, 528] width 10 height 10
checkbox input "true"
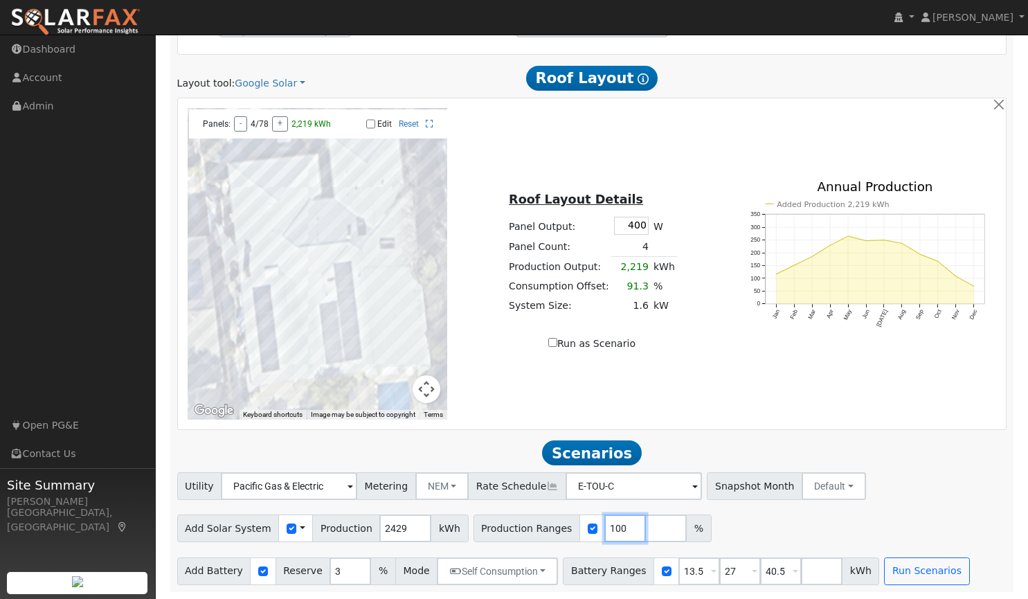
drag, startPoint x: 600, startPoint y: 530, endPoint x: 572, endPoint y: 532, distance: 28.5
click at [572, 532] on div "Production Ranges 100 %" at bounding box center [593, 528] width 238 height 28
type input "141"
click at [866, 515] on div "Add Solar System Use CSV Data Production 2429 kWh Production Ranges 141 %" at bounding box center [591, 526] width 835 height 33
click at [886, 565] on button "Run Scenarios" at bounding box center [926, 571] width 85 height 28
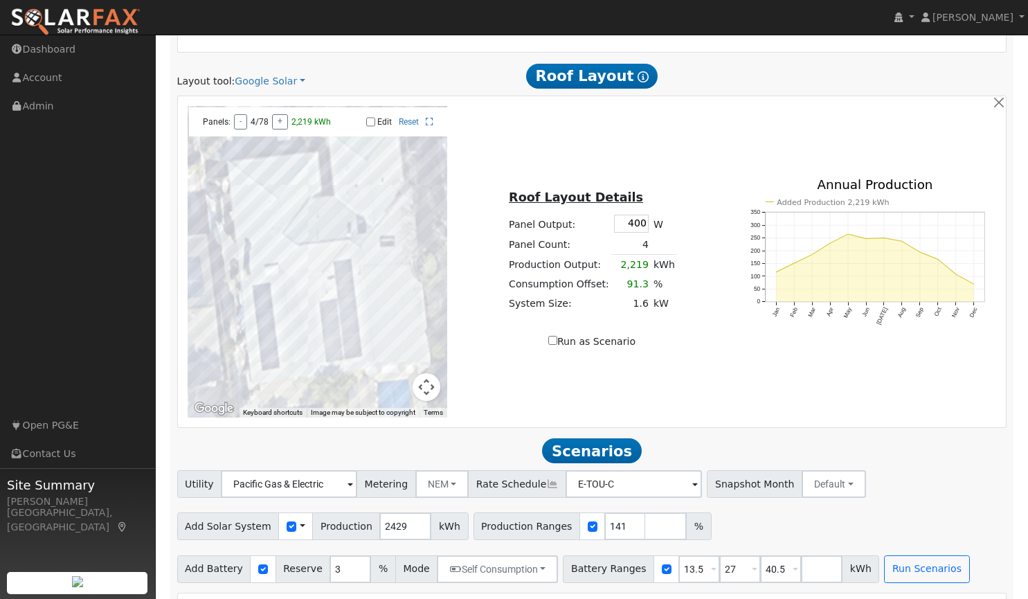
type input "2.3"
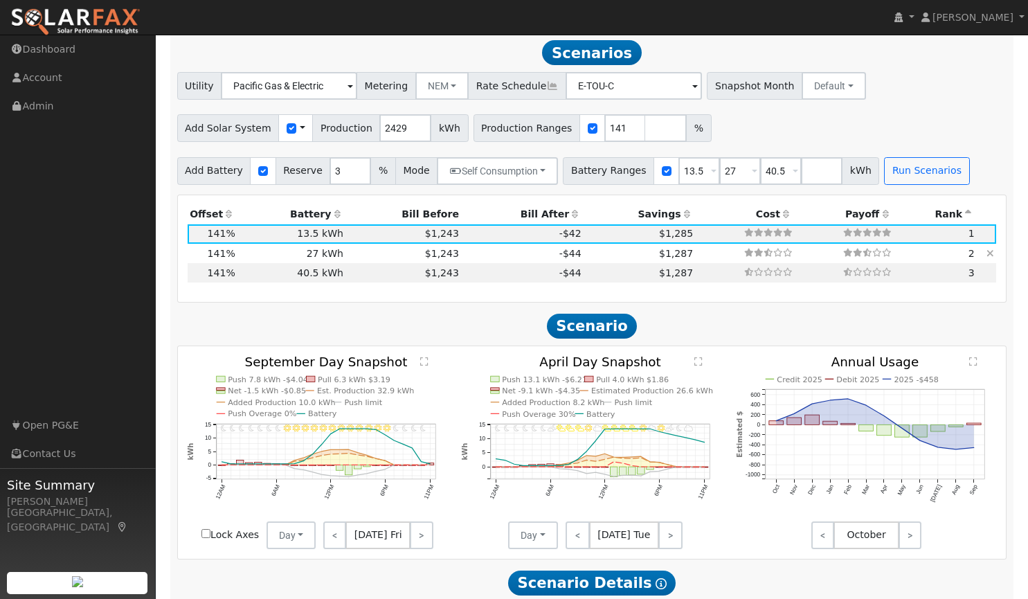
scroll to position [1243, 0]
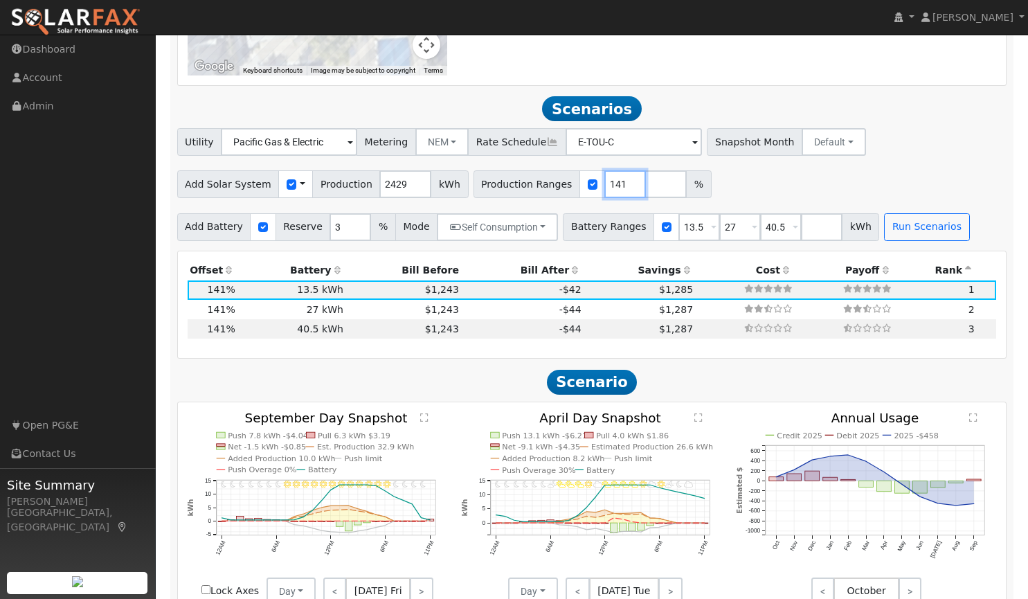
drag, startPoint x: 600, startPoint y: 188, endPoint x: 545, endPoint y: 188, distance: 54.7
click at [545, 188] on div "Production Ranges 141 %" at bounding box center [593, 184] width 238 height 28
type input "153"
click at [793, 195] on div "Add Solar System Use CSV Data Production 2429 kWh Production Ranges 153 %" at bounding box center [591, 181] width 835 height 33
click at [893, 224] on button "Run Scenarios" at bounding box center [926, 227] width 85 height 28
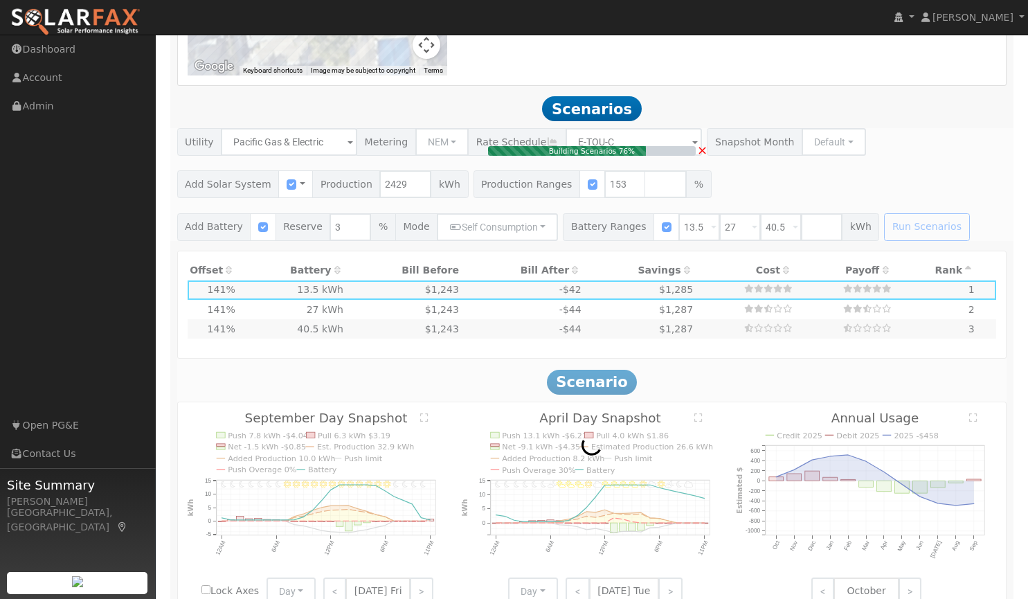
type input "2.5"
type input "$8,671"
type input "$7,461"
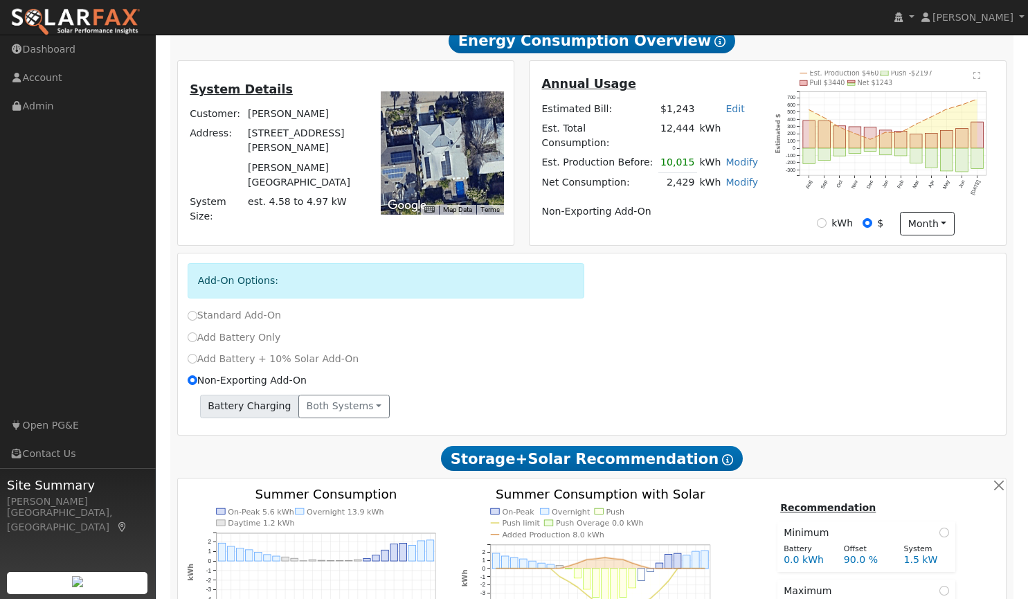
scroll to position [0, 0]
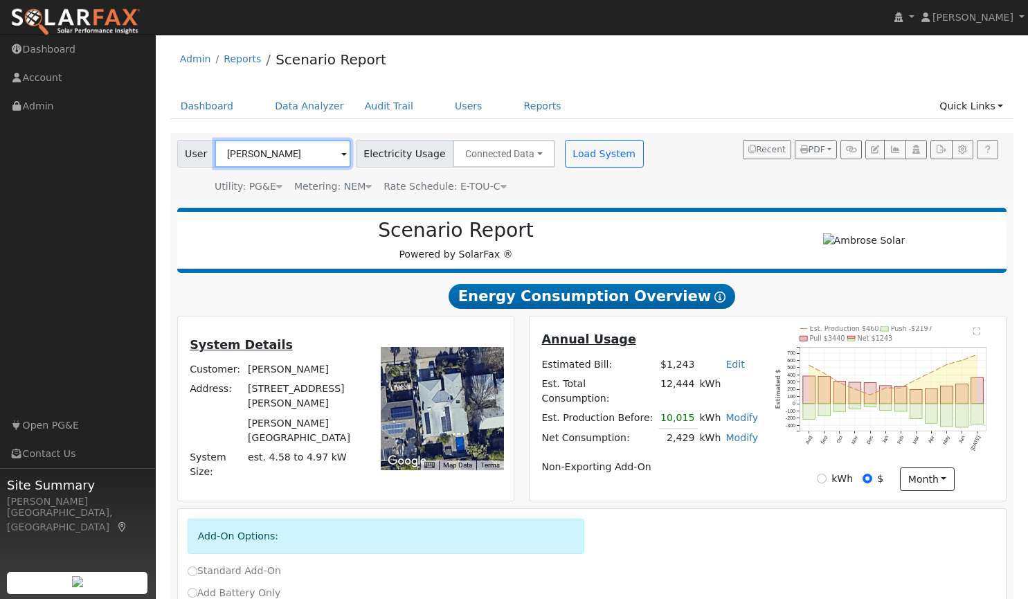
click at [271, 146] on input "[PERSON_NAME]" at bounding box center [283, 154] width 136 height 28
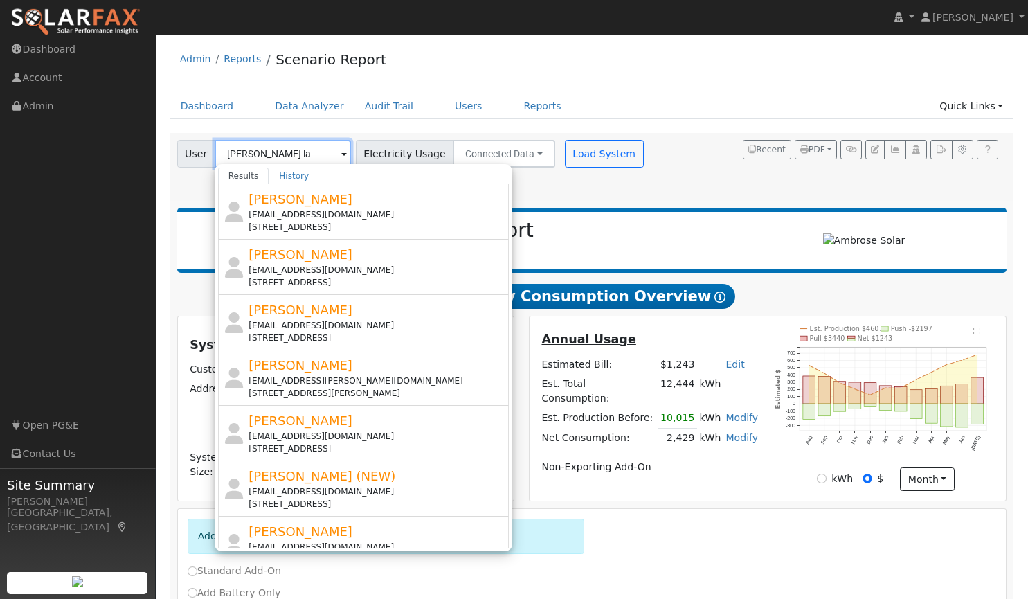
click at [281, 156] on input "robert la" at bounding box center [283, 154] width 136 height 28
type input "r"
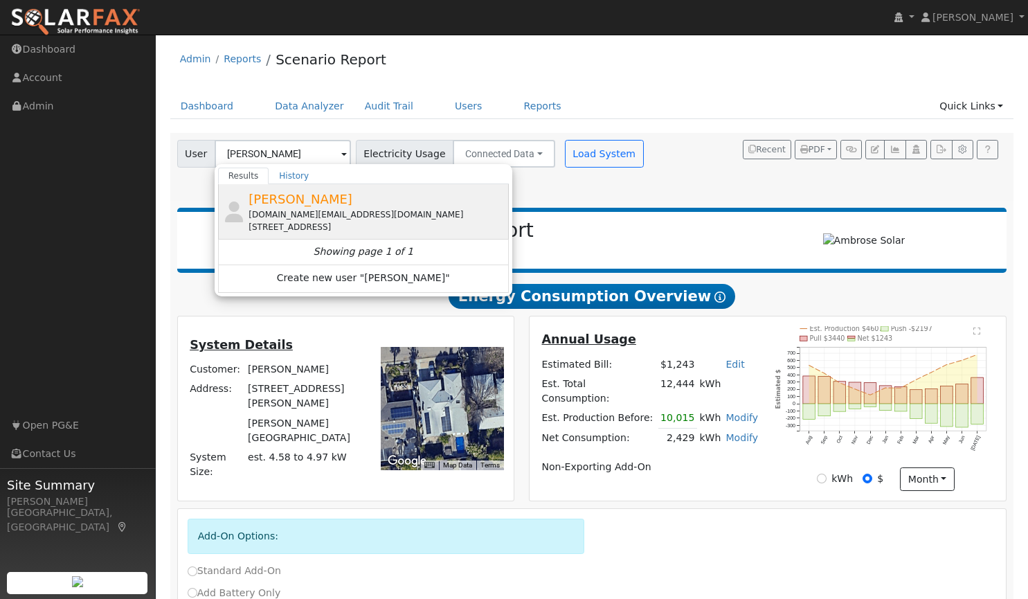
click at [280, 210] on div "boblarue.us@gmail.com" at bounding box center [377, 214] width 257 height 12
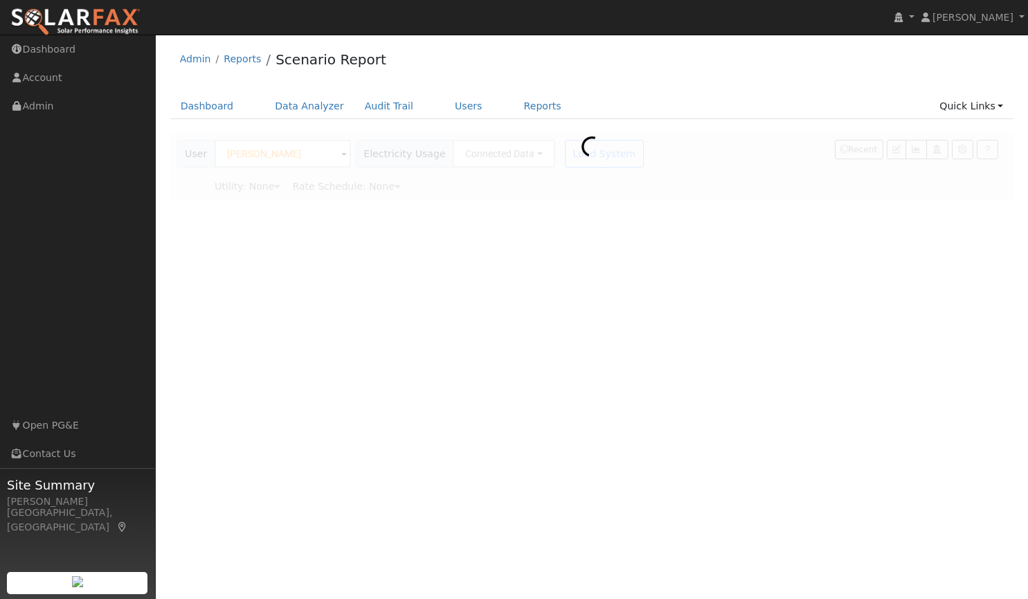
type input "Bob LaRue"
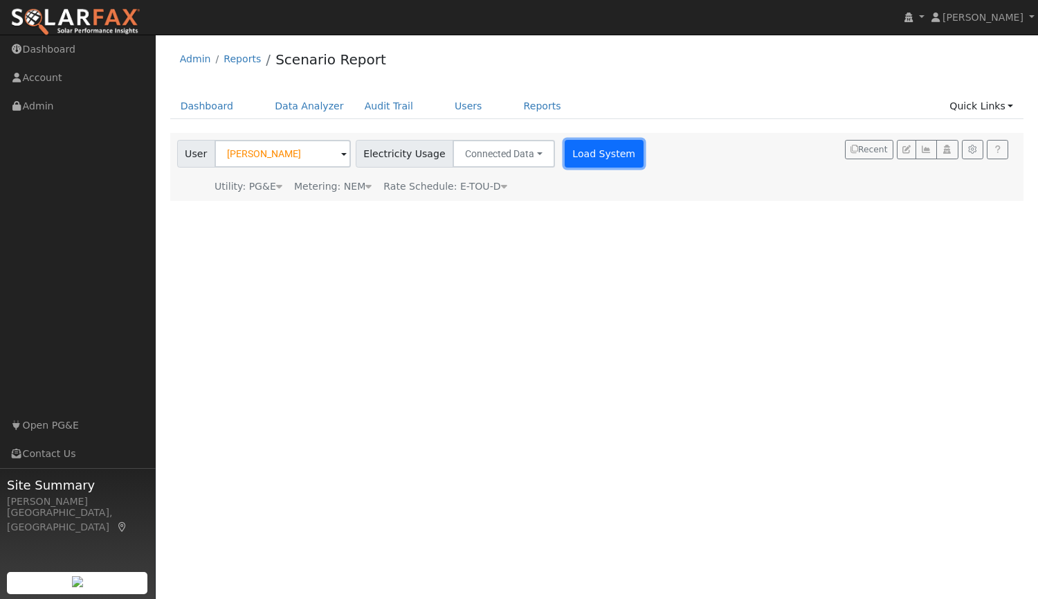
click at [584, 154] on button "Load System" at bounding box center [604, 154] width 79 height 28
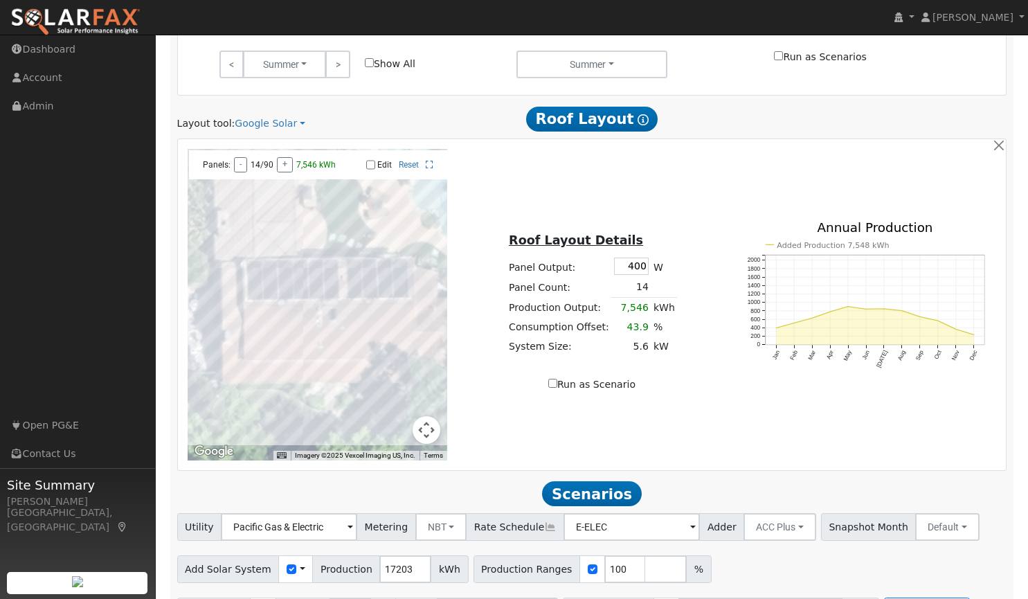
scroll to position [779, 0]
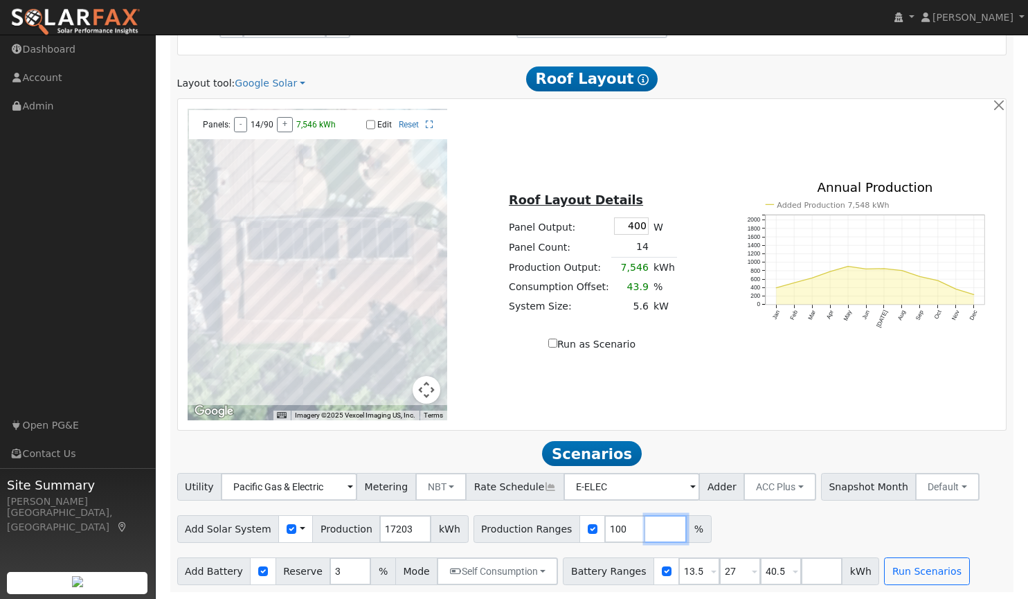
click at [645, 528] on input "number" at bounding box center [666, 529] width 42 height 28
type input "110"
drag, startPoint x: 765, startPoint y: 574, endPoint x: 737, endPoint y: 573, distance: 28.4
click at [760, 573] on input "40.5" at bounding box center [781, 571] width 42 height 28
drag, startPoint x: 685, startPoint y: 568, endPoint x: 654, endPoint y: 569, distance: 31.9
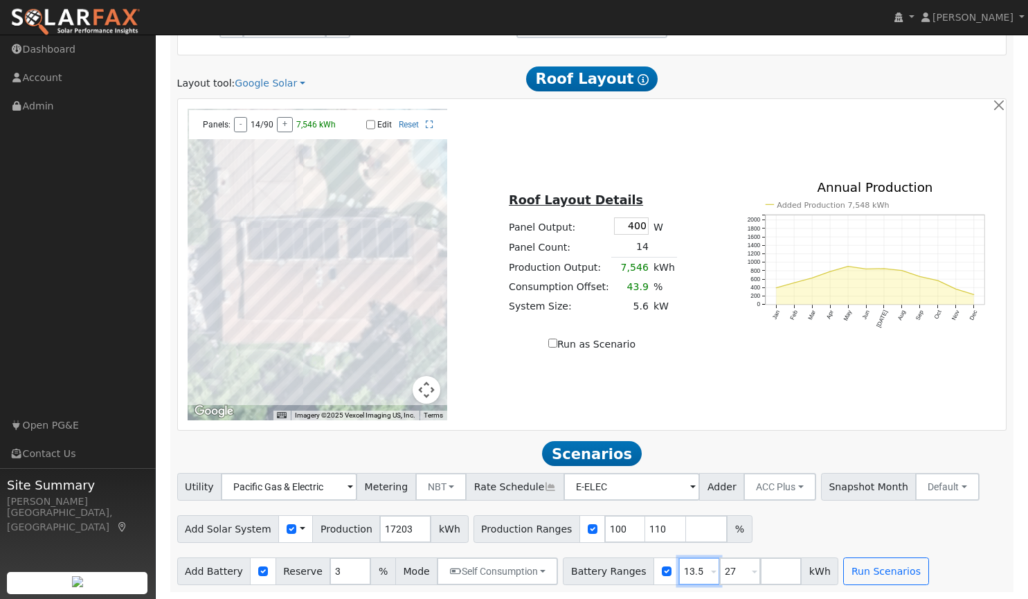
click at [654, 569] on div "Battery Ranges 13.5 Overrides Reserve % Mode None None Self Consumption Peak Sa…" at bounding box center [701, 571] width 276 height 28
type input "27"
click at [802, 571] on button "Run Scenarios" at bounding box center [844, 571] width 85 height 28
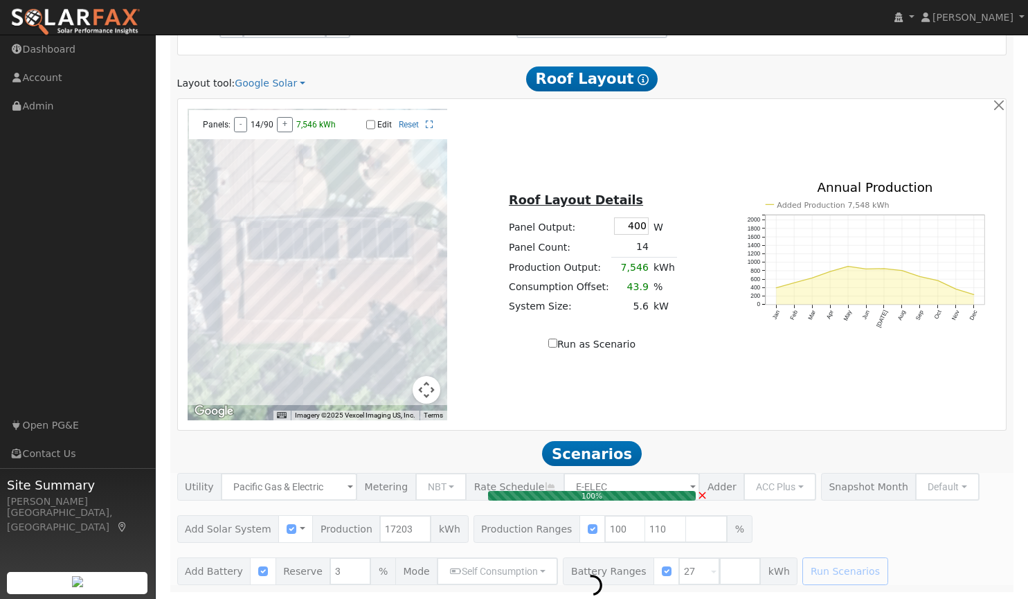
type input "$40,140"
type input "$32,400"
type input "$21,762"
type input "11.5"
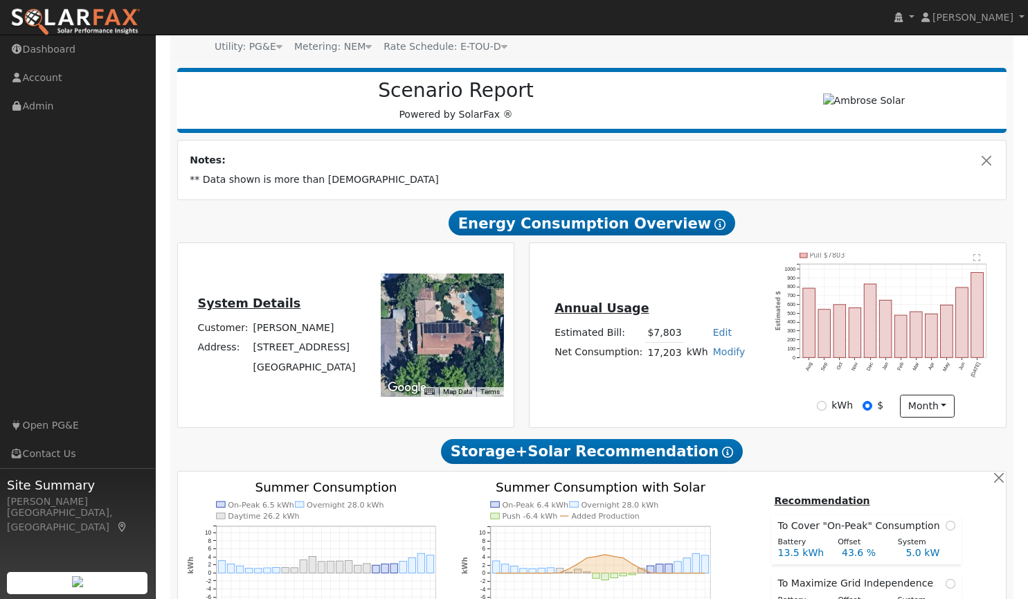
scroll to position [0, 0]
